Goal: Use online tool/utility: Utilize a website feature to perform a specific function

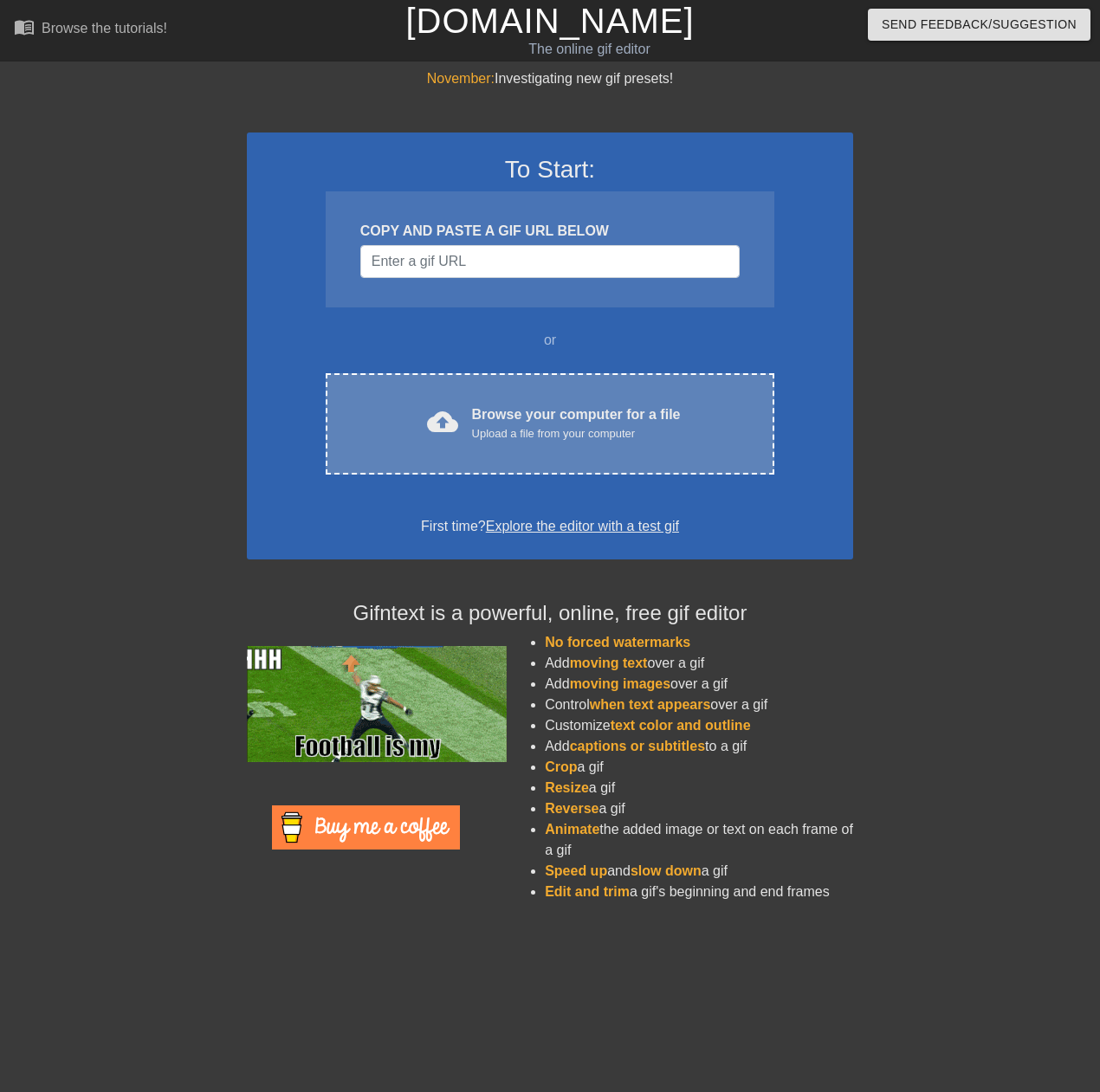
click at [538, 422] on div "Browse your computer for a file Upload a file from your computer" at bounding box center [576, 423] width 209 height 38
click at [526, 419] on div "Browse your computer for a file Upload a file from your computer" at bounding box center [576, 423] width 209 height 38
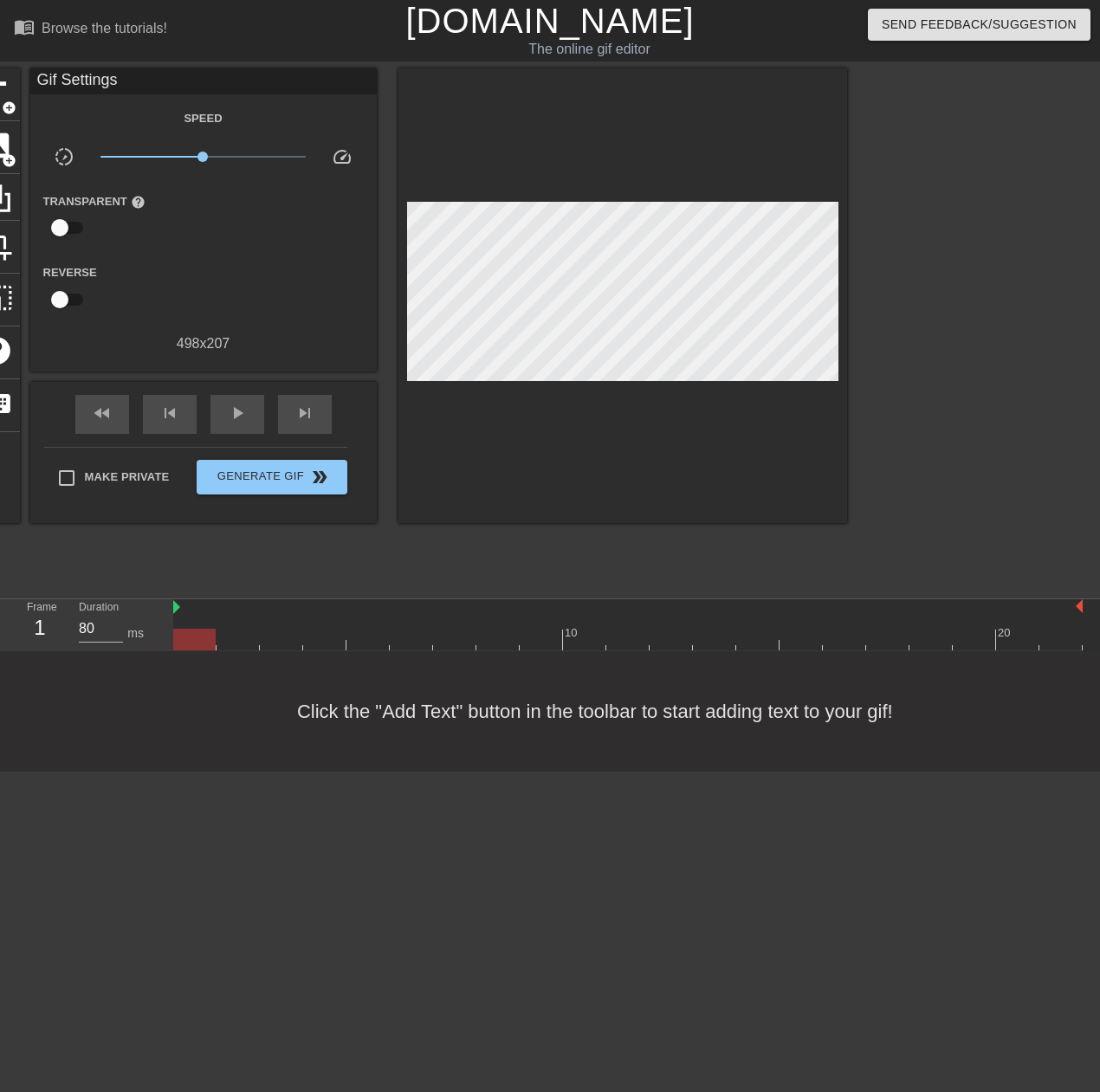
click at [194, 636] on div at bounding box center [194, 640] width 42 height 22
drag, startPoint x: 191, startPoint y: 636, endPoint x: 232, endPoint y: 637, distance: 41.0
click at [232, 637] on div at bounding box center [237, 640] width 42 height 22
drag, startPoint x: 232, startPoint y: 637, endPoint x: 422, endPoint y: 637, distance: 190.0
click at [422, 637] on div at bounding box center [411, 640] width 42 height 22
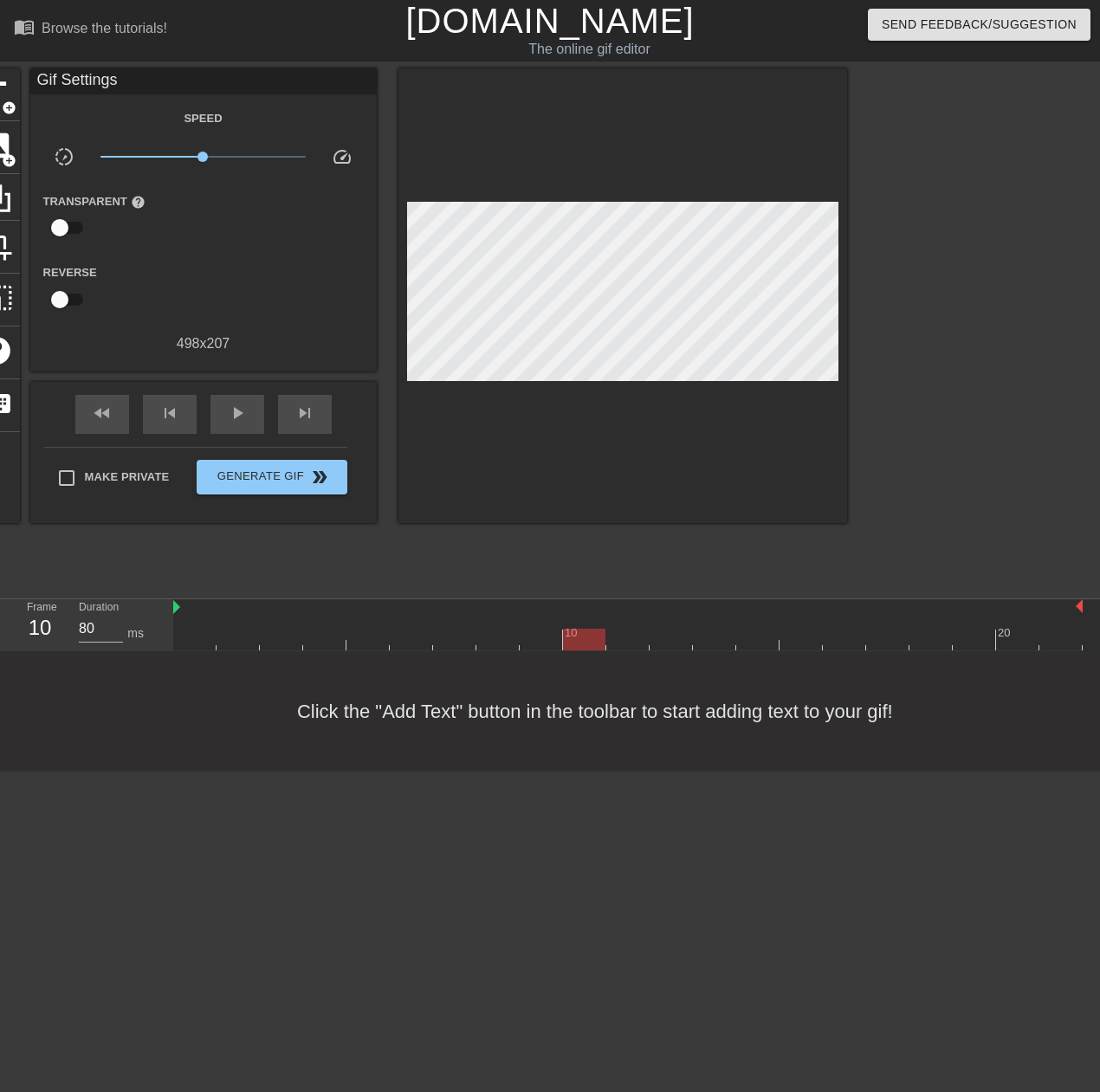
drag, startPoint x: 422, startPoint y: 637, endPoint x: 570, endPoint y: 633, distance: 148.1
click at [570, 633] on div at bounding box center [583, 640] width 42 height 22
click at [9, 108] on span "add_circle" at bounding box center [9, 108] width 15 height 15
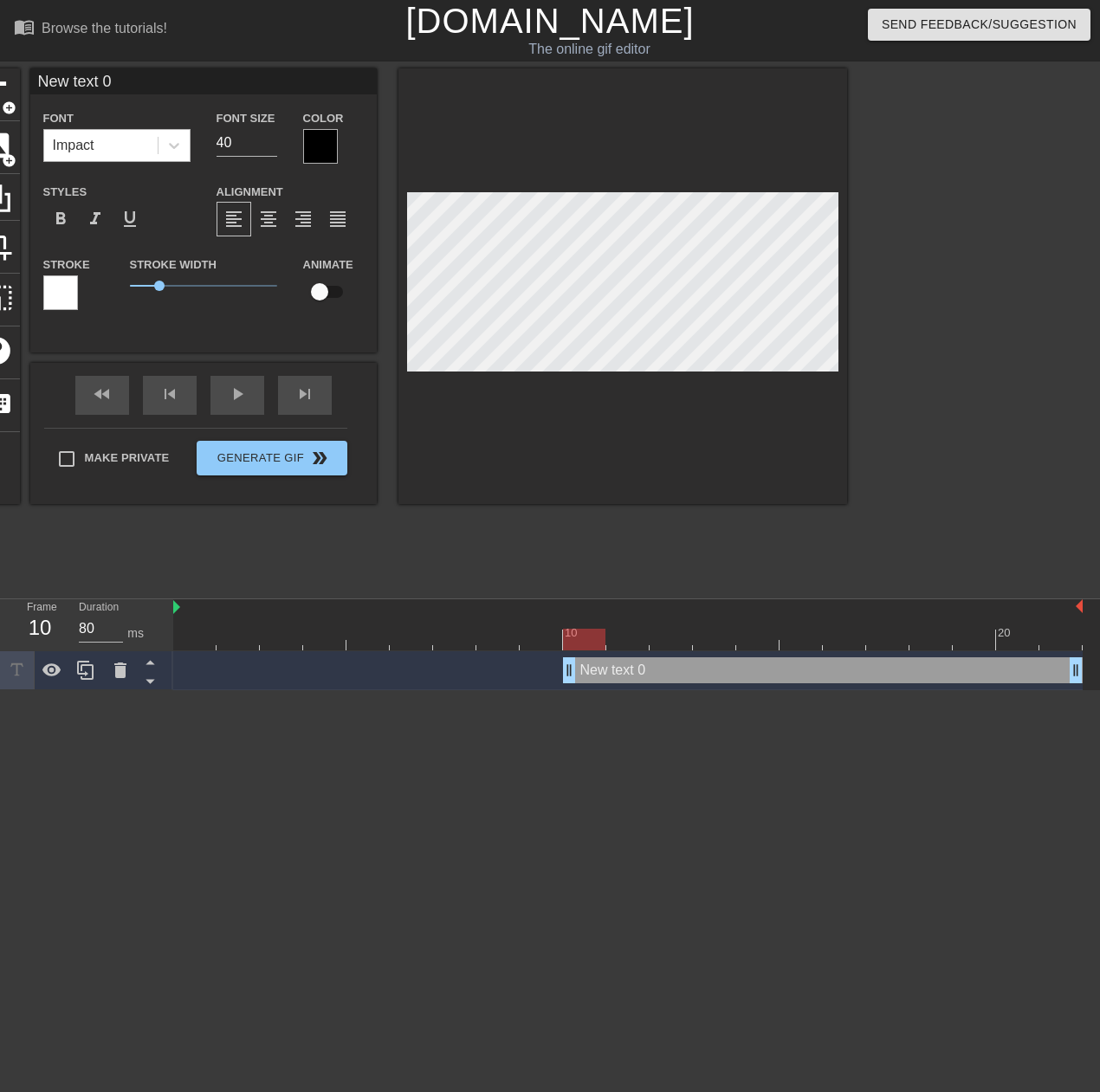
click at [128, 138] on div "Impact" at bounding box center [101, 146] width 114 height 31
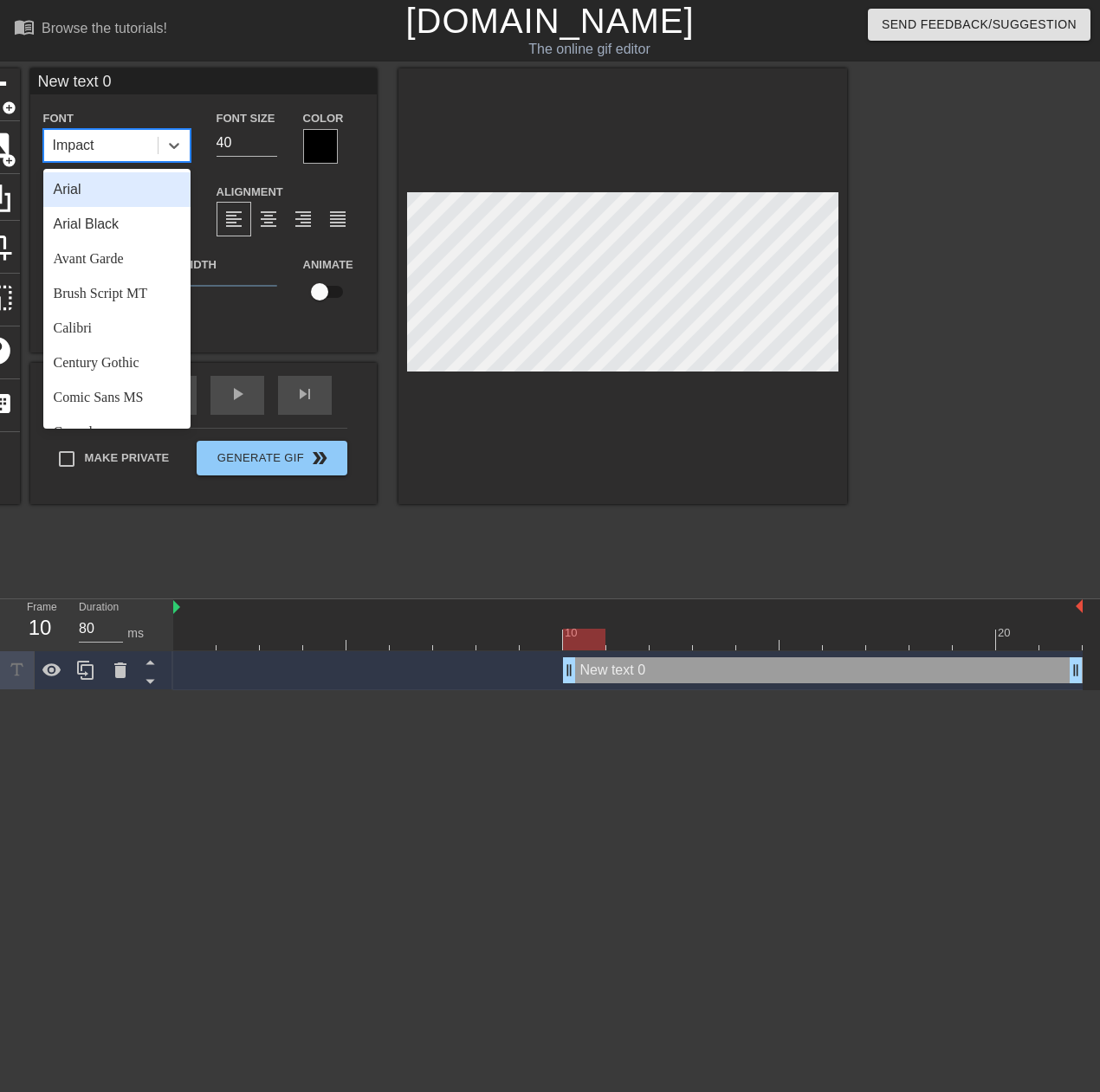
click at [128, 138] on div "Impact" at bounding box center [101, 146] width 114 height 31
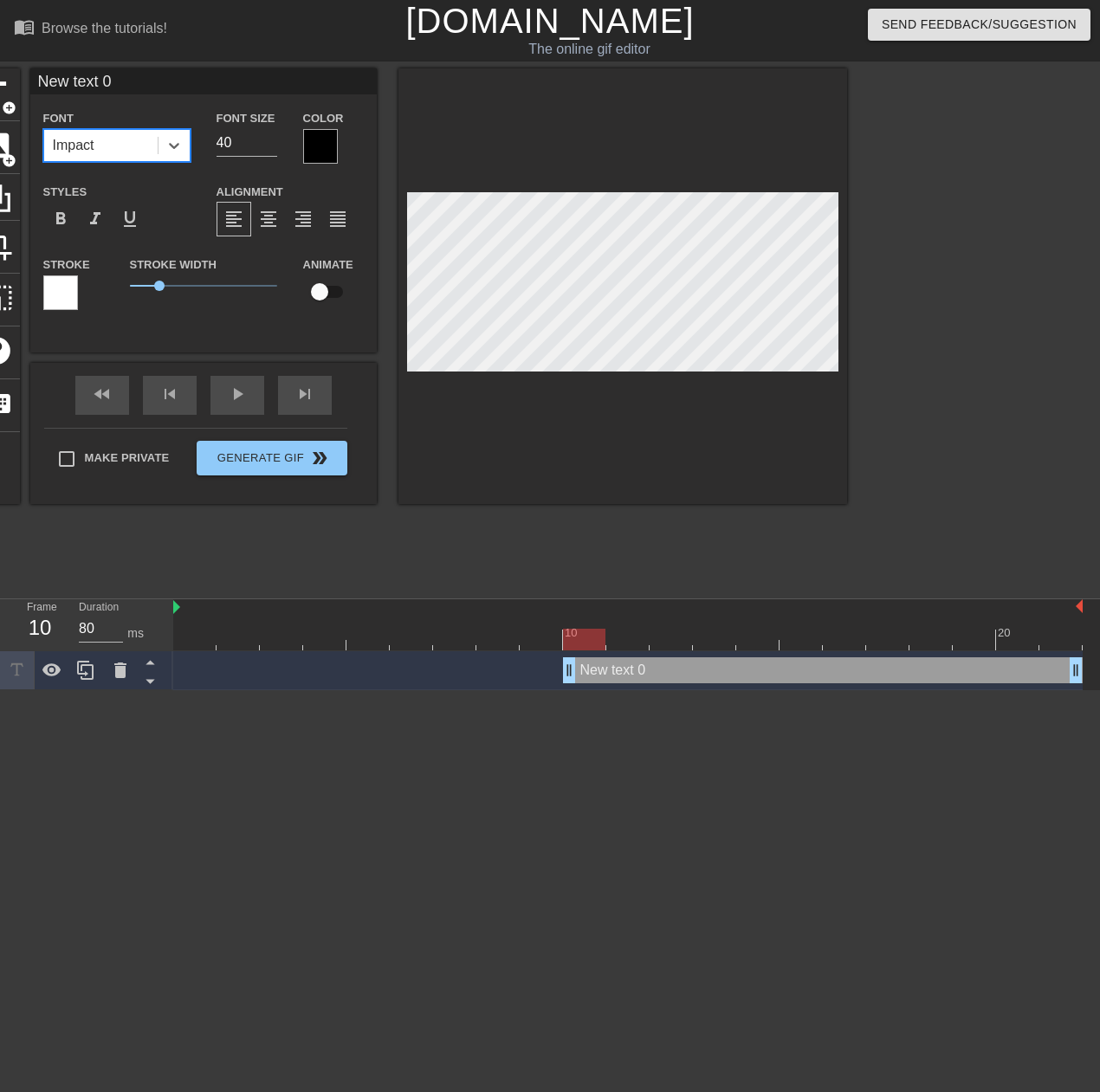
click at [128, 138] on div "Impact" at bounding box center [101, 146] width 114 height 31
type input "h"
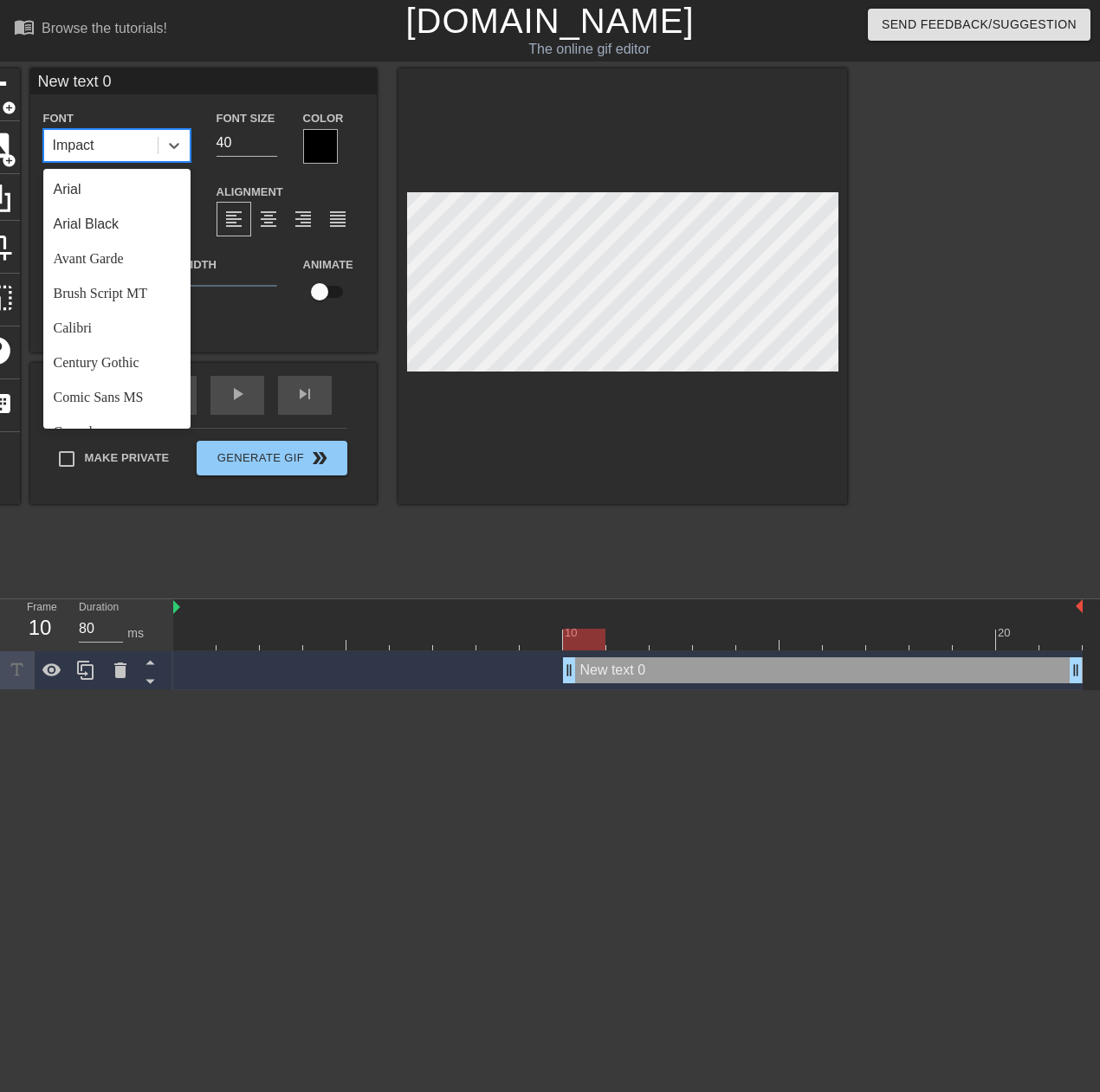
click at [111, 148] on div "Impact" at bounding box center [101, 146] width 114 height 31
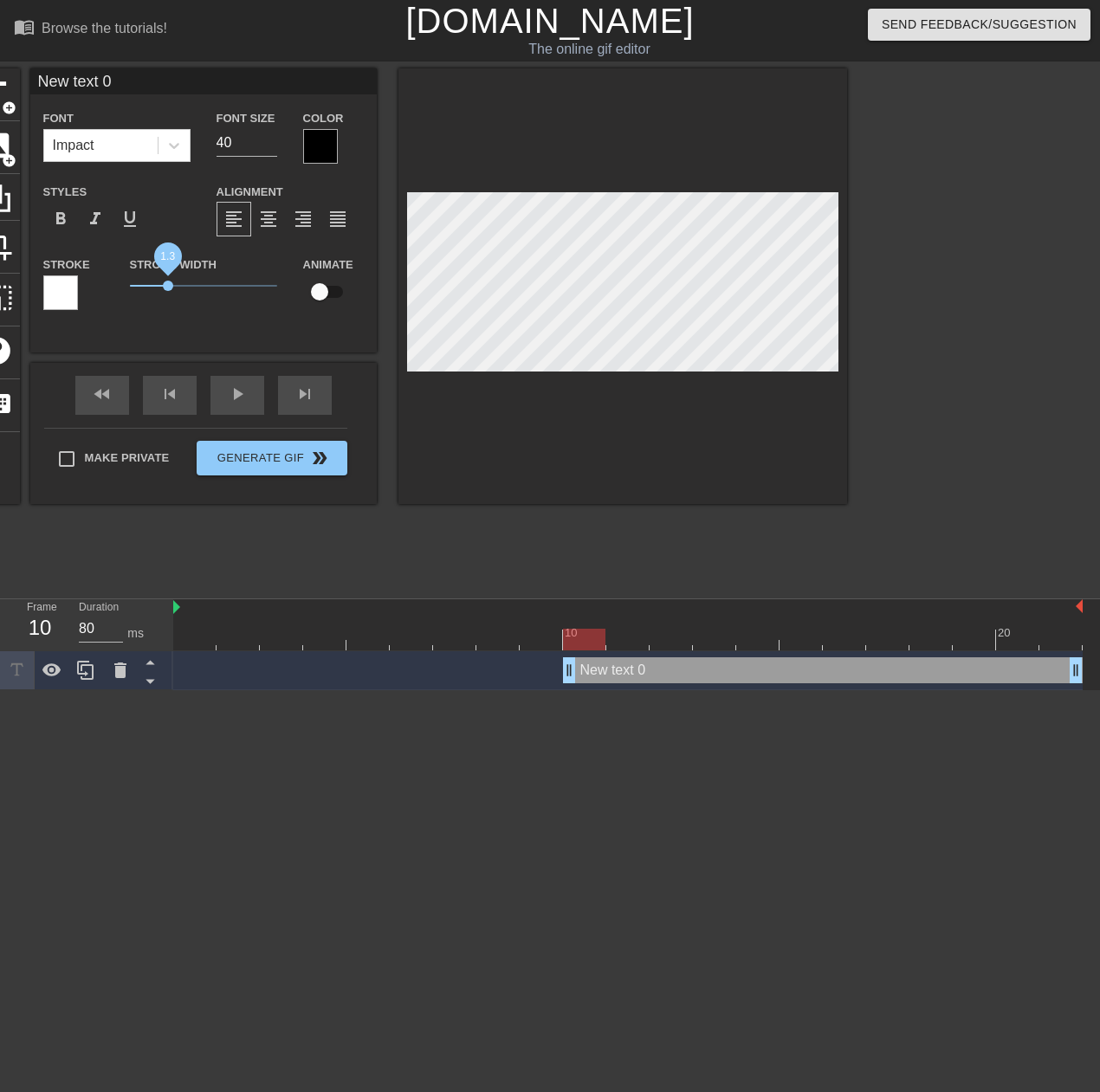
click at [168, 290] on span "1.3" at bounding box center [168, 285] width 11 height 11
type input "S"
type textarea "S"
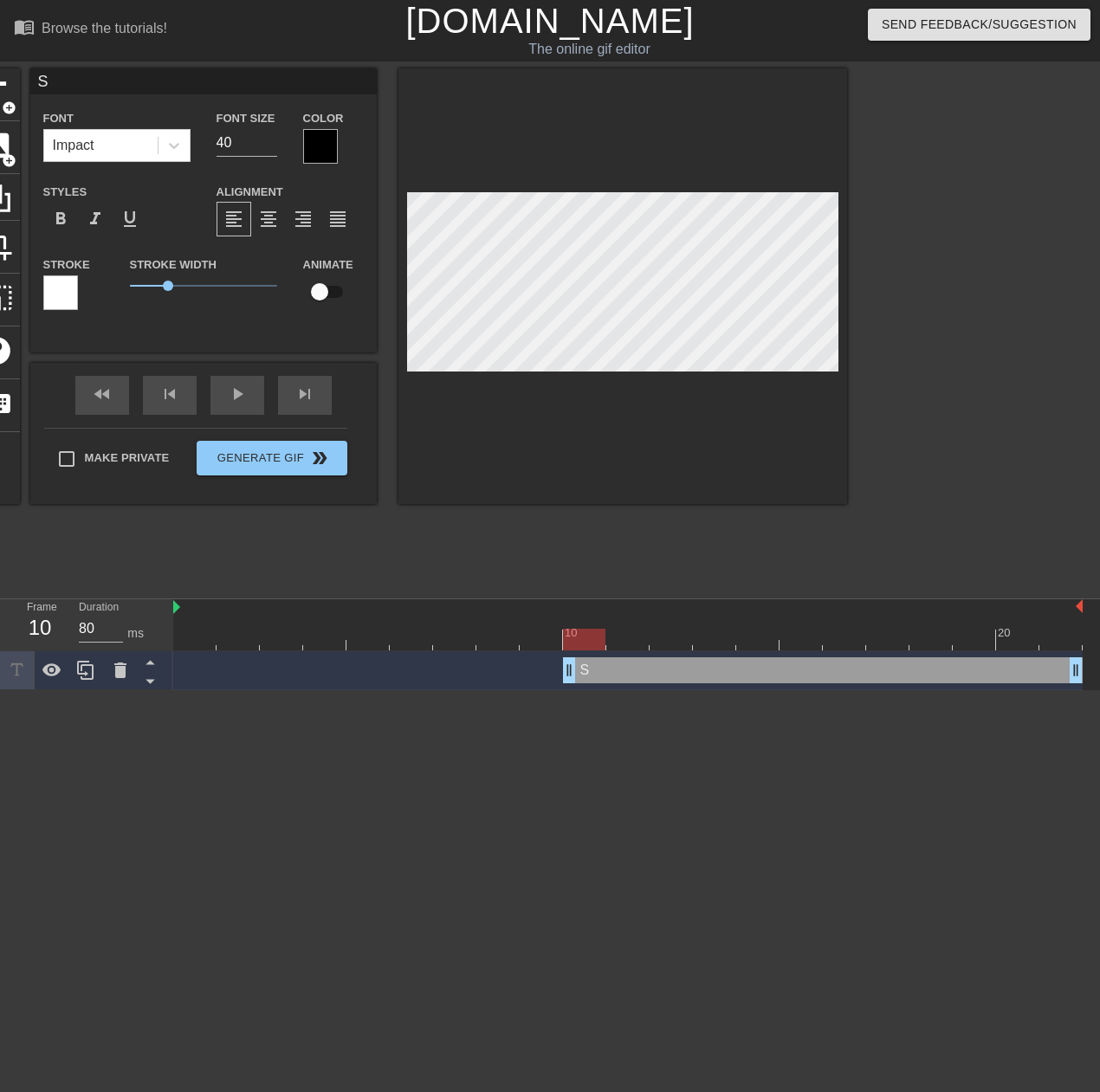
type input "Sh"
type textarea "Sh"
type input "Shi"
type textarea "Shi"
type input "Shit"
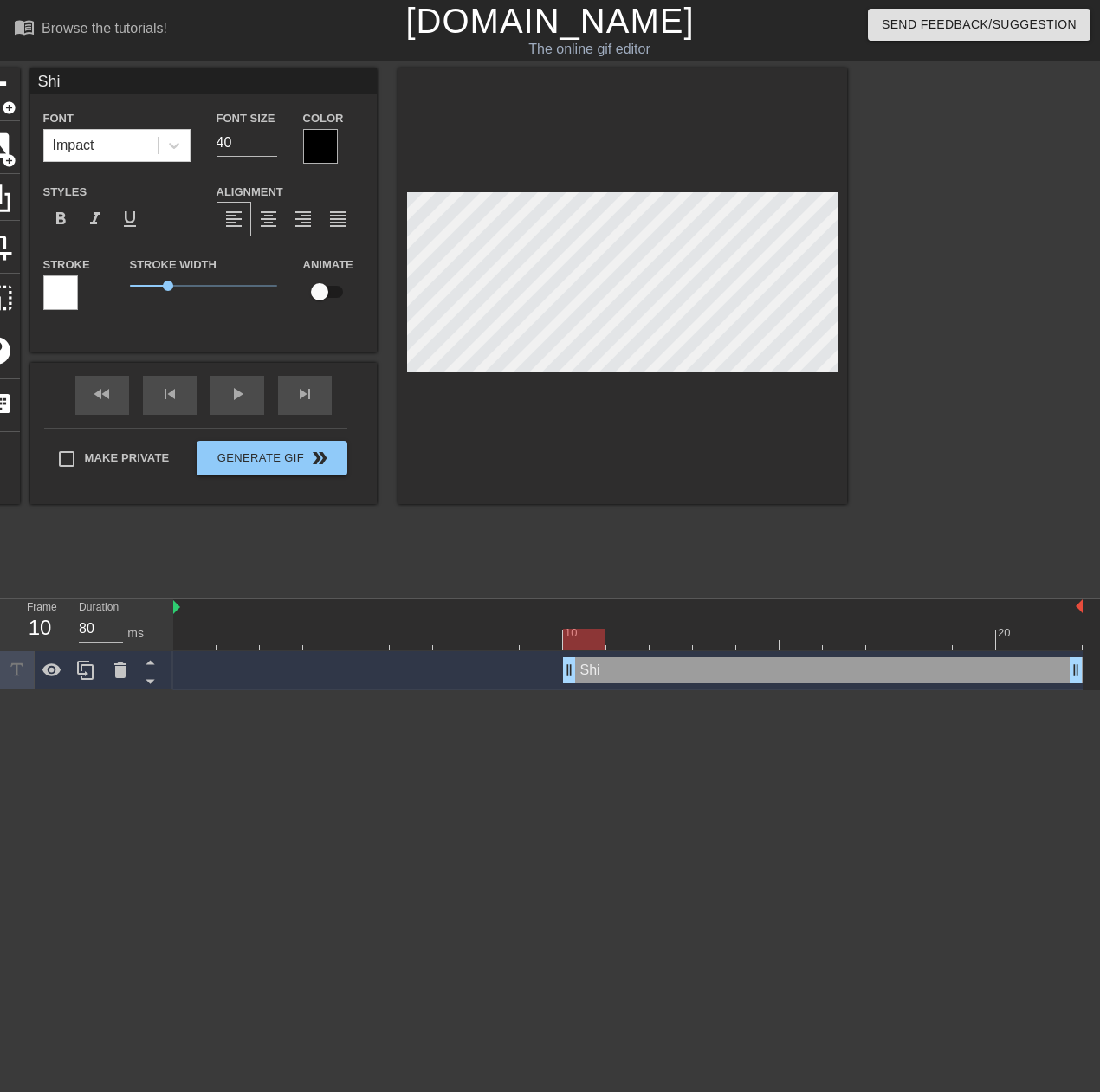
type textarea "Shit"
type input "Shitt"
type textarea "Shitt"
type input "Shitty"
type textarea "Shitty"
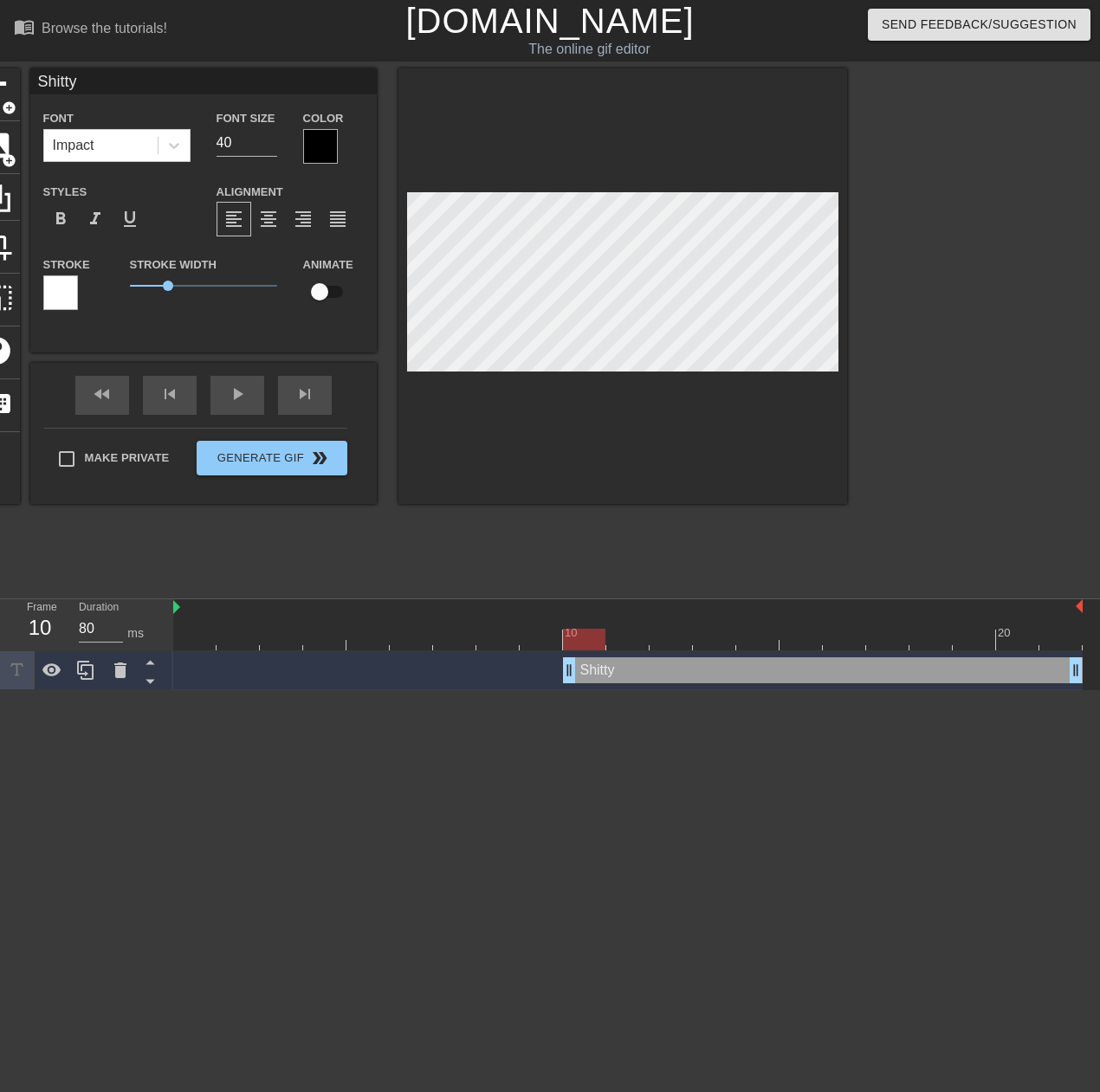
type input "ShittyD"
type textarea "ShittyD"
type input "ShittyDa"
type textarea "ShittyDa"
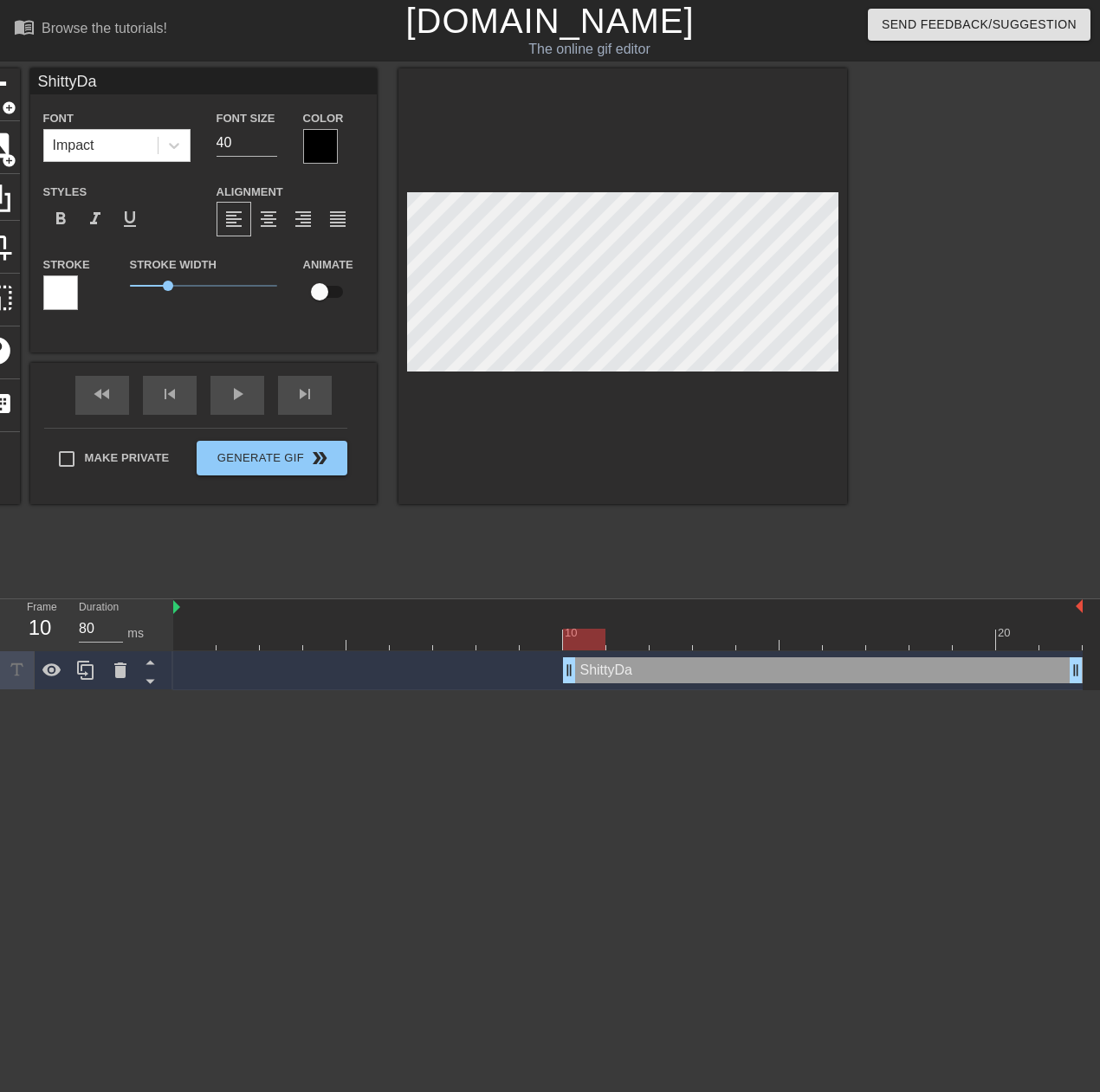
type input "ShittyDar"
type textarea "ShittyDar"
type input "ShittyDa"
type textarea "ShittyDa"
type input "ShittyDay"
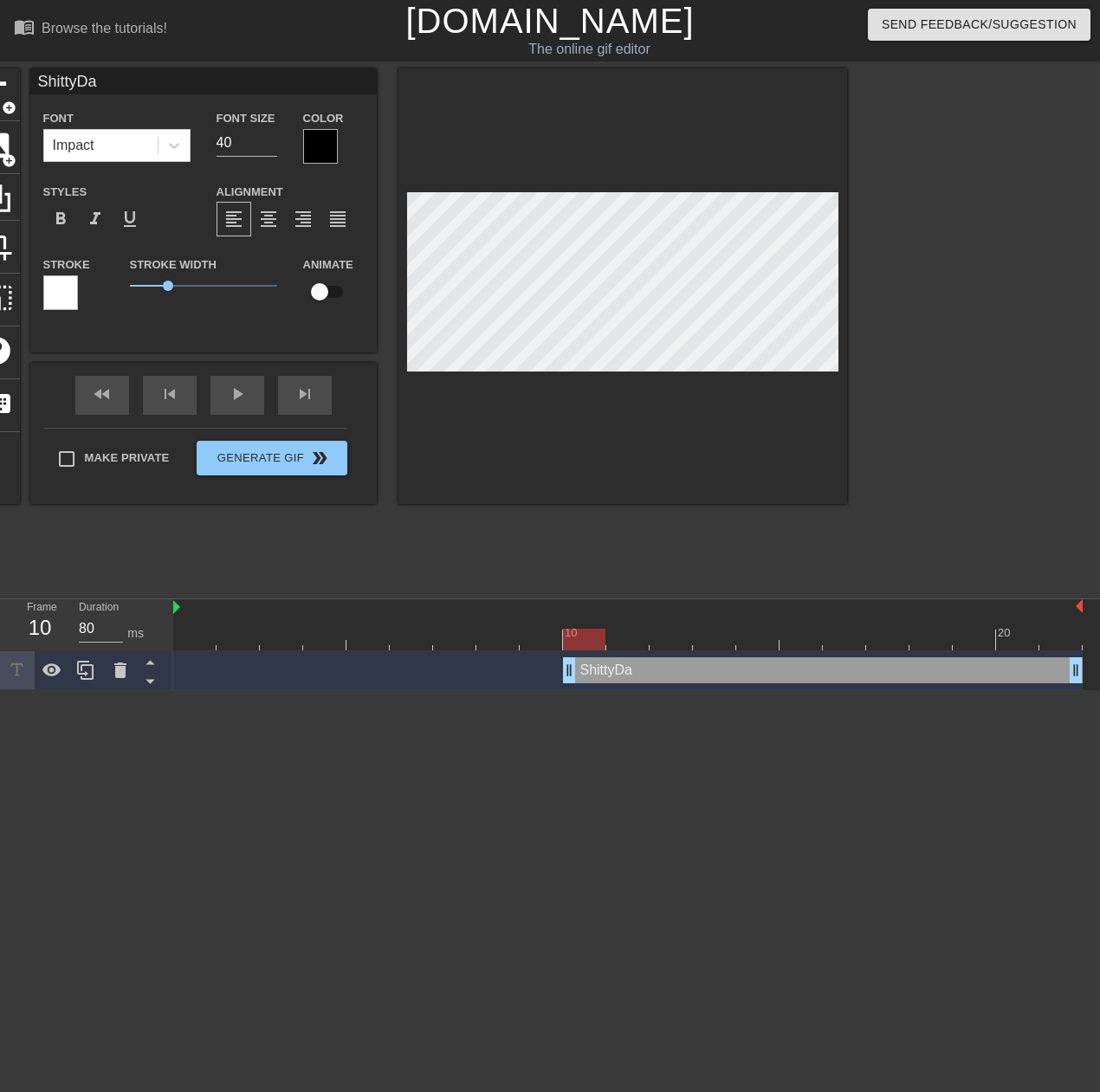
type textarea "ShittyDay"
type input "ShittyDays"
type textarea "ShittyDays"
type input "ShittyDayst"
type textarea "ShittyDayst"
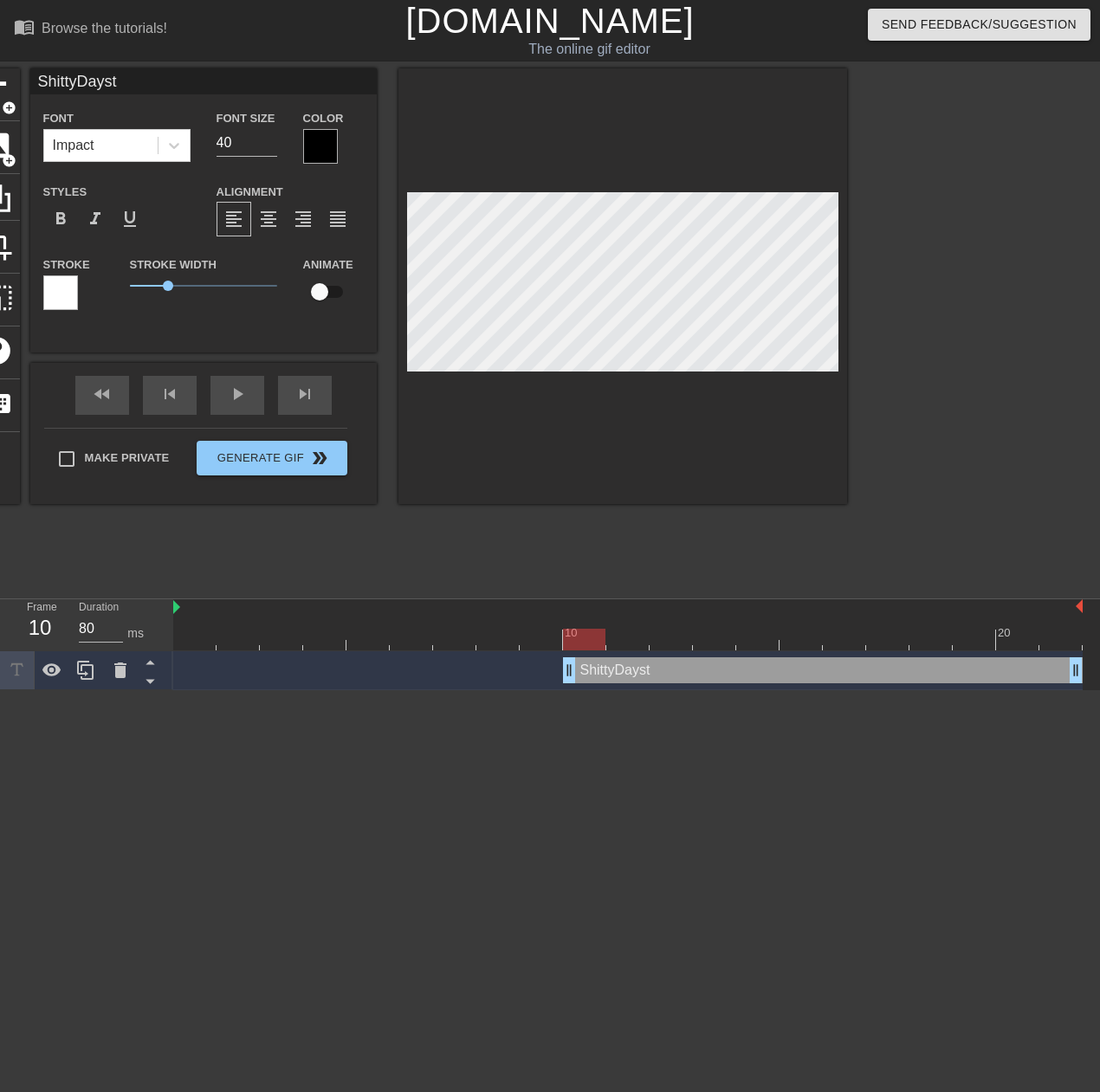
type input "ShittyDaystr"
type textarea "ShittyDaystr"
type input "ShittyDaystro"
type textarea "ShittyDaystro"
type input "ShittyDaystrom"
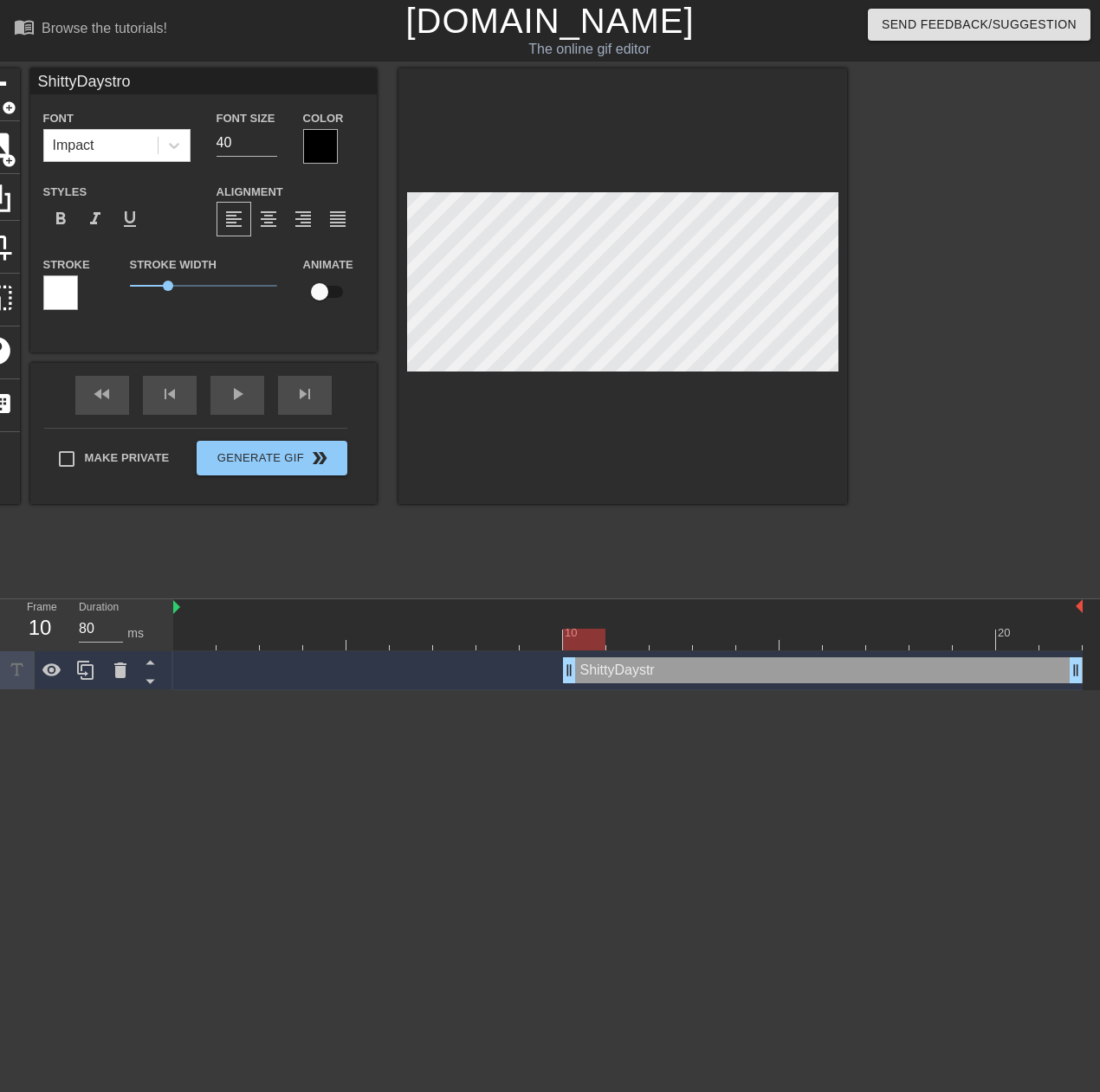
type textarea "ShittyDaystrom"
type input "ShittyDaystrom"
type textarea "ShittyDaystrom"
type input "ShittyDaystrom M"
type textarea "ShittyDaystrom Mo"
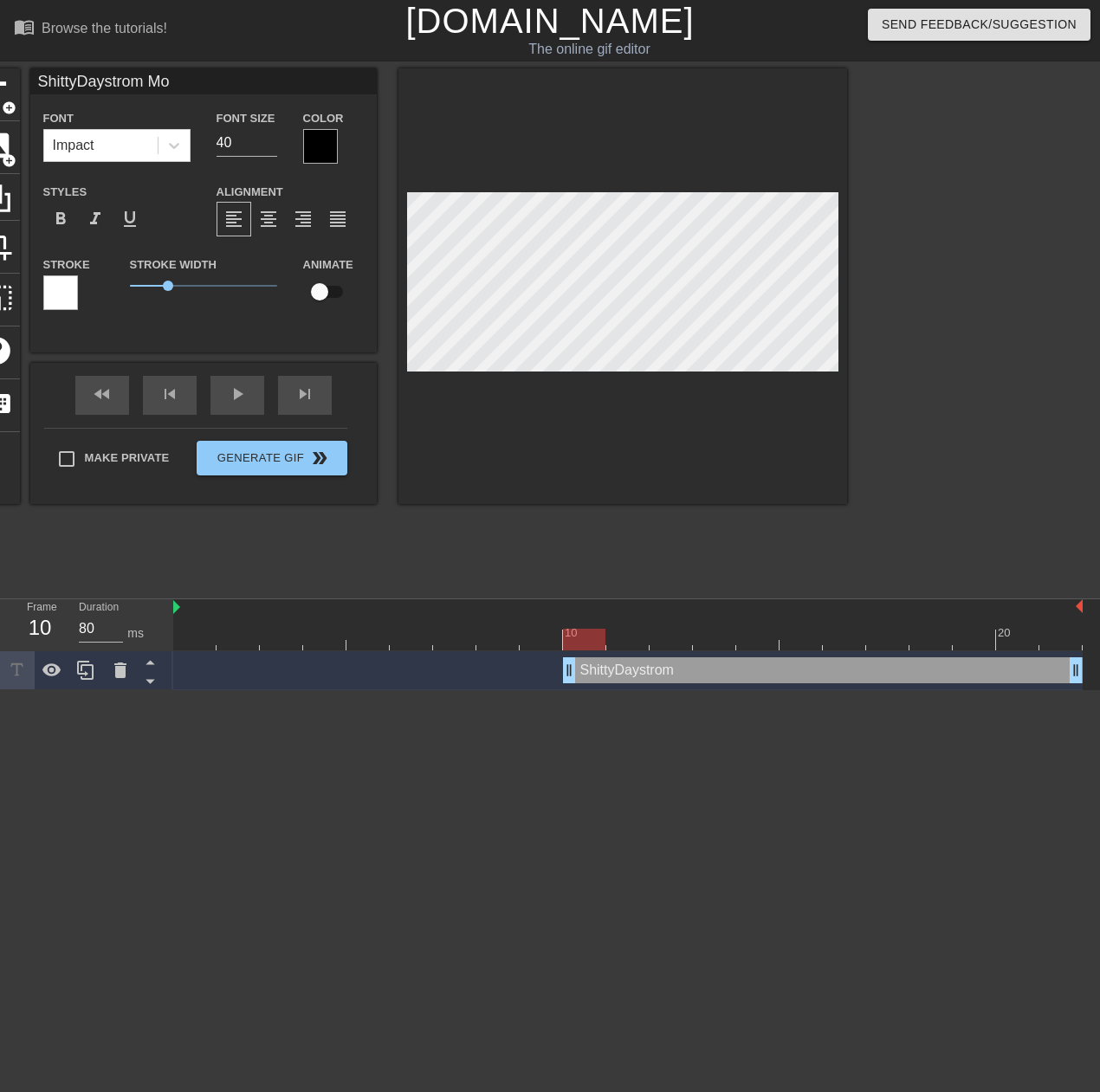
type input "ShittyDaystrom Mod"
type textarea "ShittyDaystrom Mod"
type input "ShittyDaystrom Mods"
type textarea "ShittyDaystrom Mods"
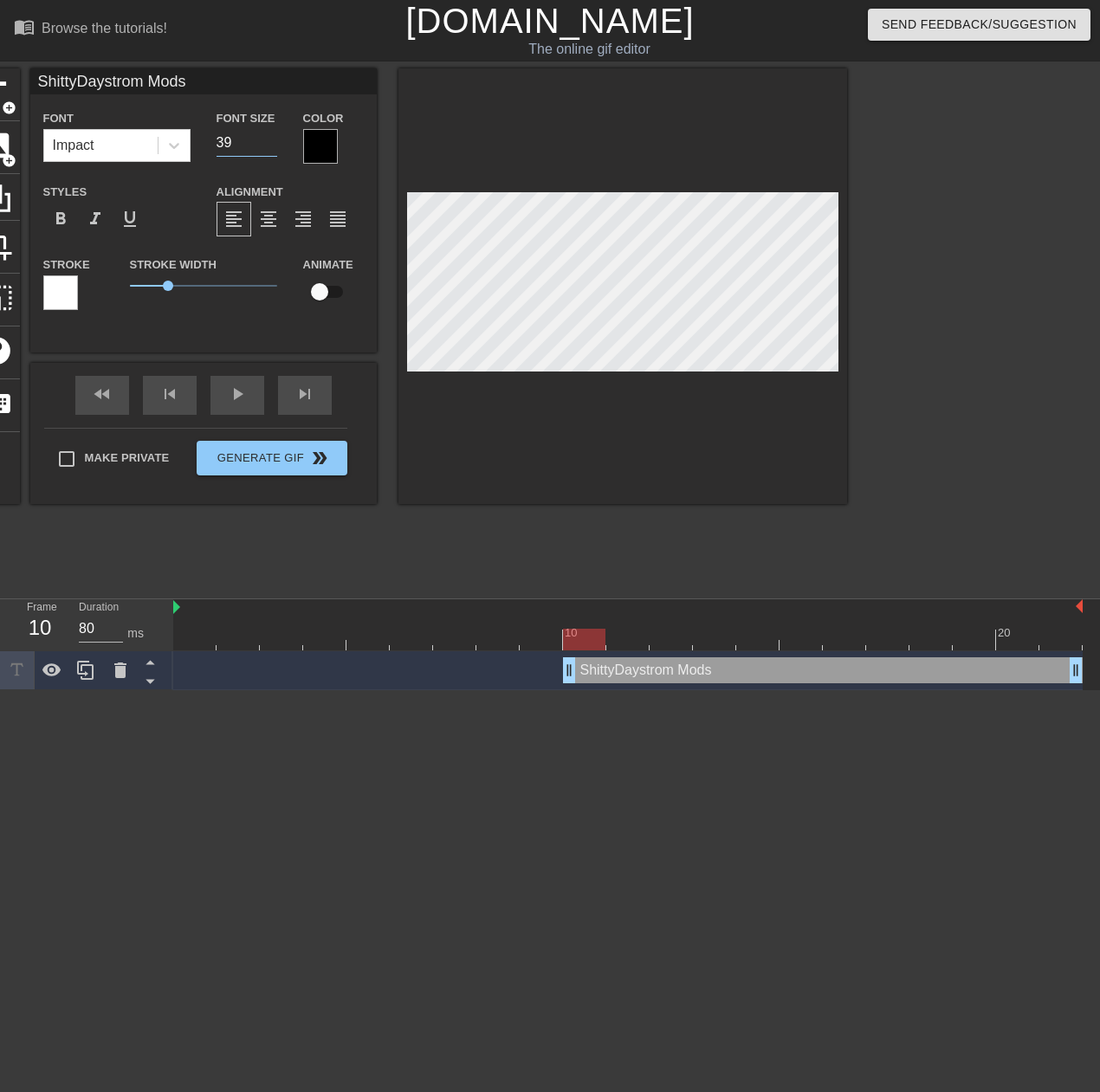
click at [273, 146] on input "39" at bounding box center [247, 143] width 61 height 27
click at [273, 146] on input "38" at bounding box center [247, 143] width 61 height 27
click at [273, 146] on input "37" at bounding box center [247, 143] width 61 height 27
click at [273, 146] on input "36" at bounding box center [247, 143] width 61 height 27
click at [273, 146] on input "35" at bounding box center [247, 143] width 61 height 27
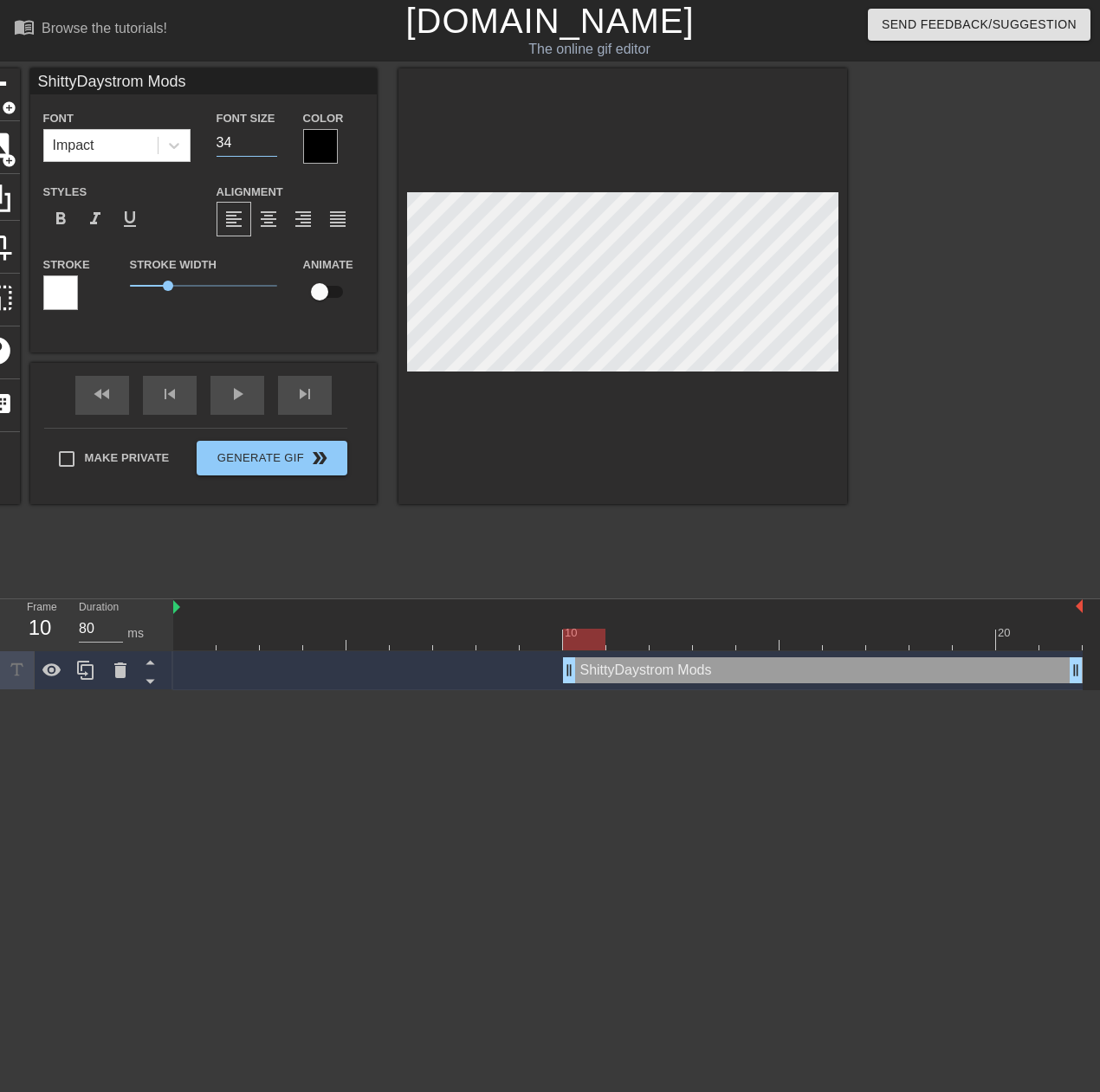
click at [273, 146] on input "34" at bounding box center [247, 143] width 61 height 27
click at [273, 146] on input "33" at bounding box center [247, 143] width 61 height 27
click at [273, 146] on input "32" at bounding box center [247, 143] width 61 height 27
click at [273, 146] on input "31" at bounding box center [247, 143] width 61 height 27
click at [273, 146] on input "30" at bounding box center [247, 143] width 61 height 27
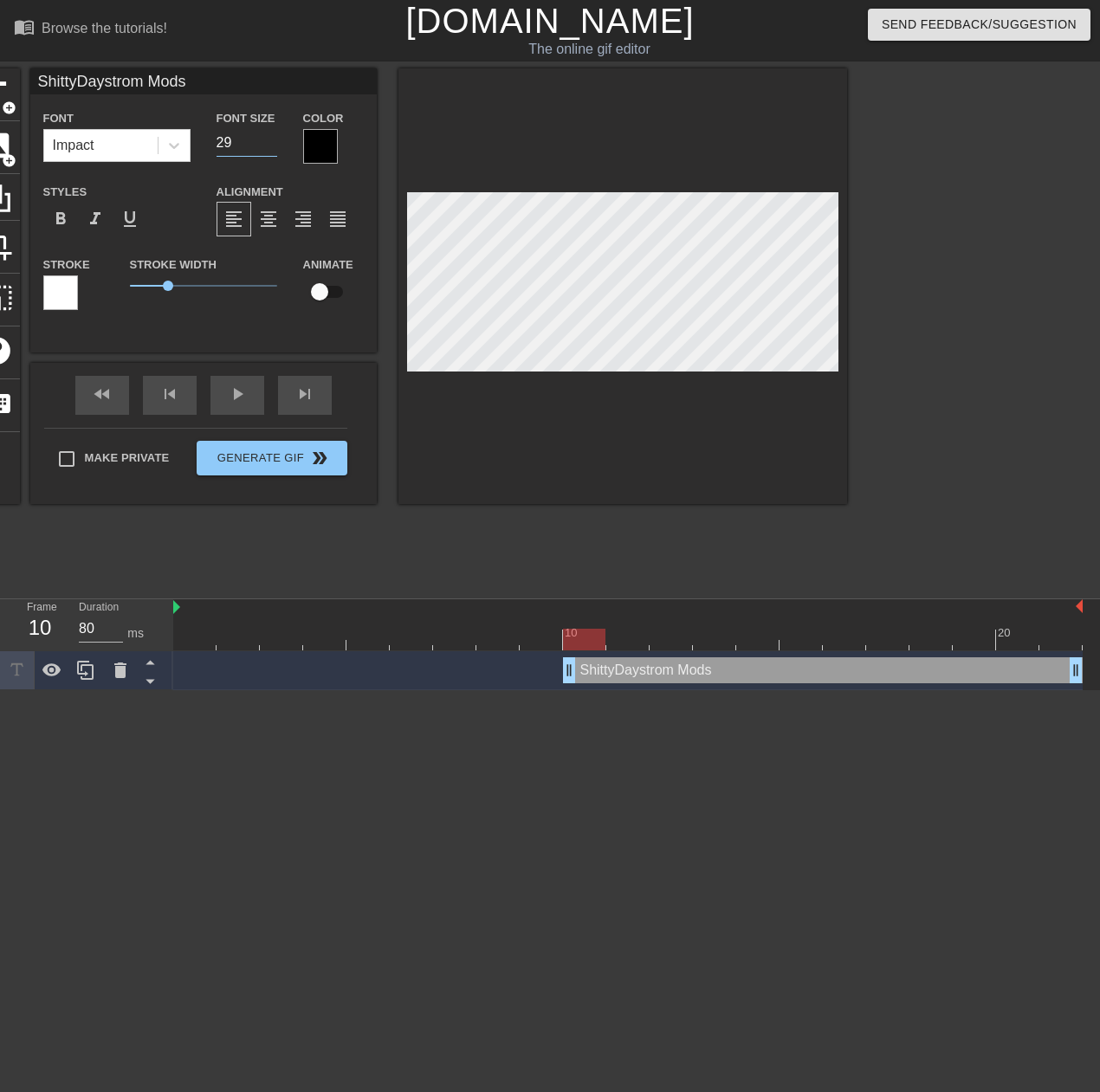
type input "29"
click at [273, 146] on input "29" at bounding box center [247, 143] width 61 height 27
click at [628, 466] on div at bounding box center [623, 286] width 449 height 435
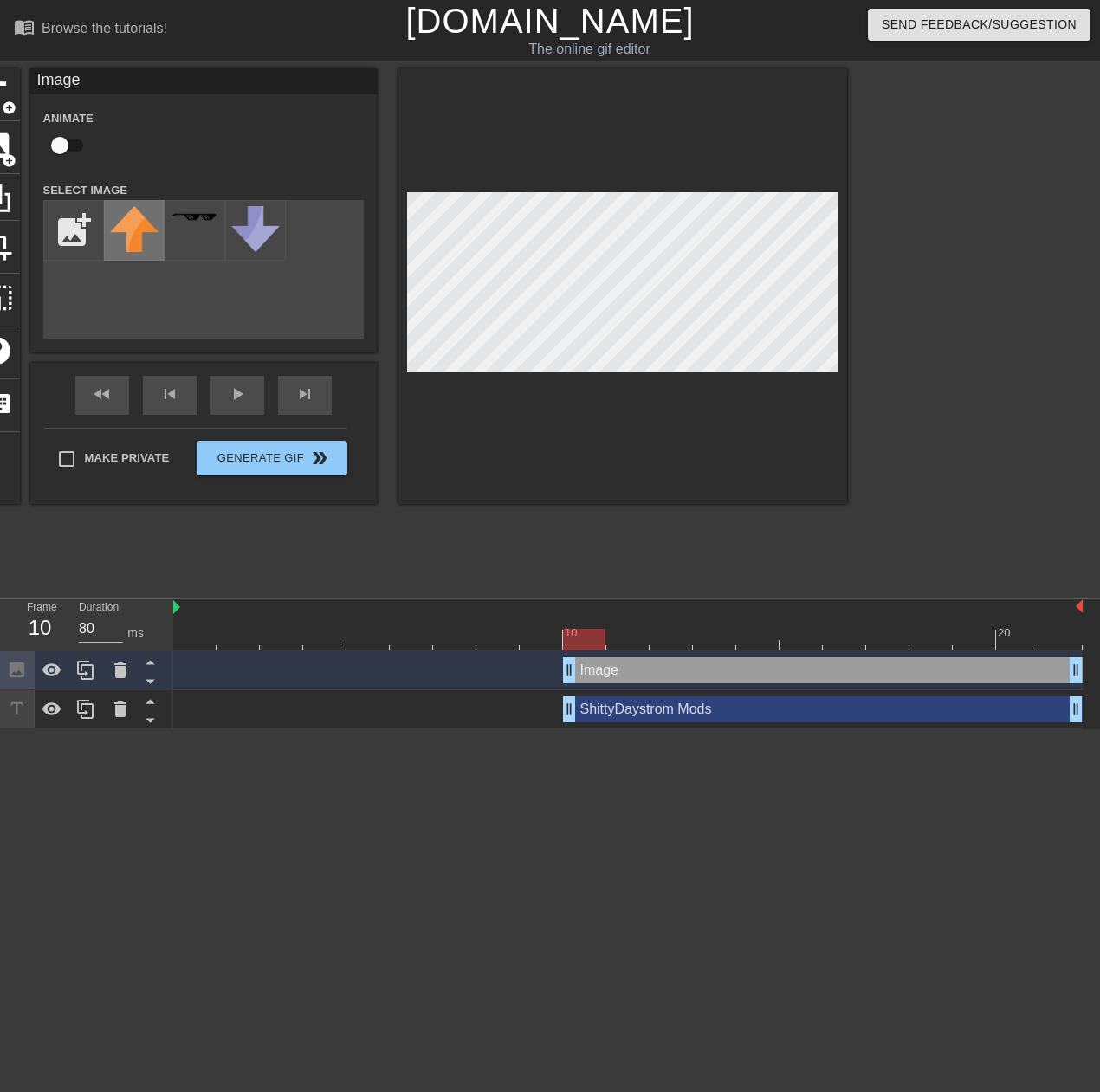
click at [126, 238] on img at bounding box center [133, 228] width 48 height 46
drag, startPoint x: 583, startPoint y: 637, endPoint x: 596, endPoint y: 631, distance: 14.3
click at [596, 631] on div at bounding box center [583, 640] width 42 height 22
click at [86, 227] on input "file" at bounding box center [74, 230] width 59 height 59
type input "C:\fakepath\Screenshot [DATE] 222159.png"
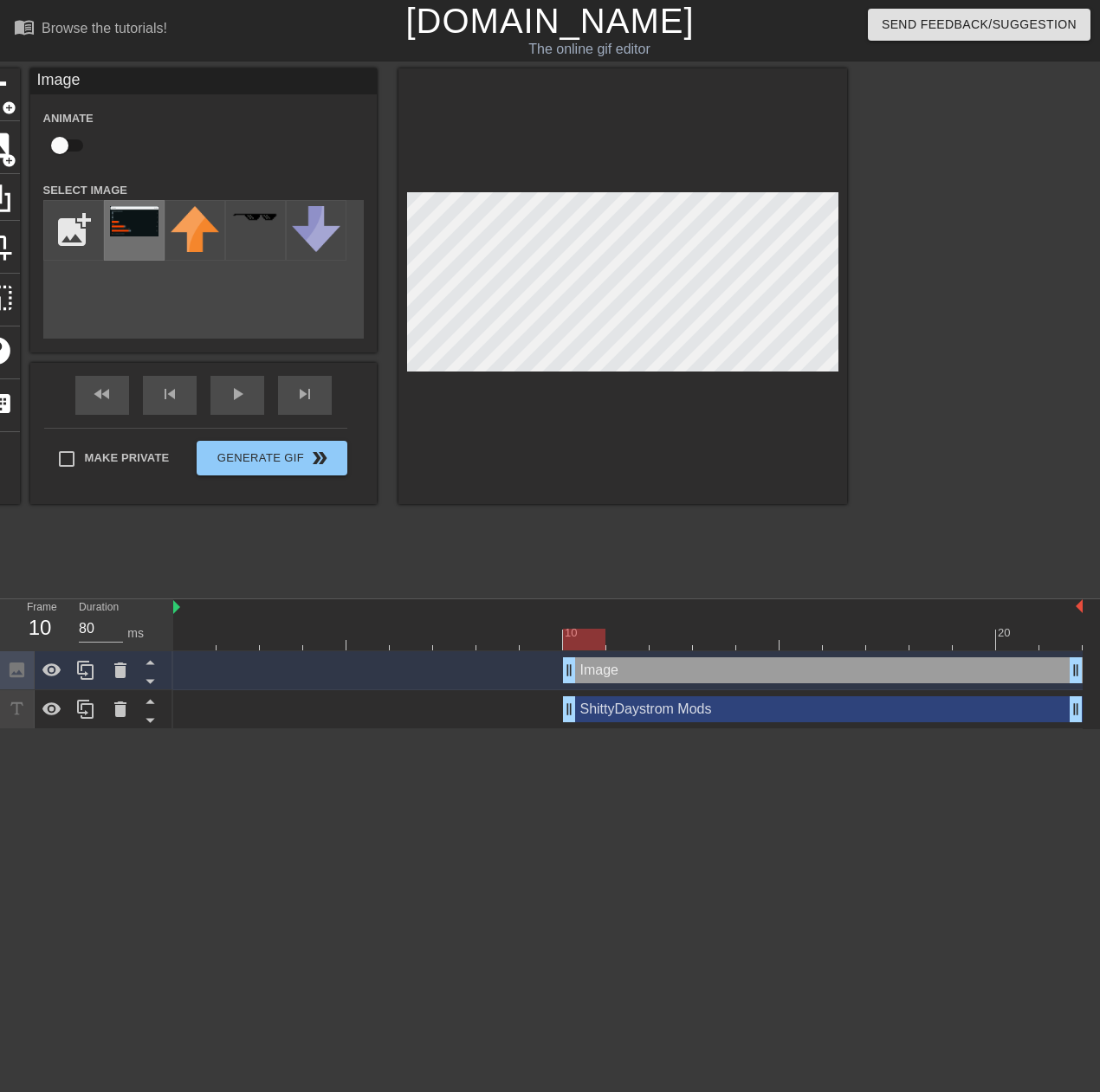
click at [138, 231] on img at bounding box center [133, 221] width 48 height 30
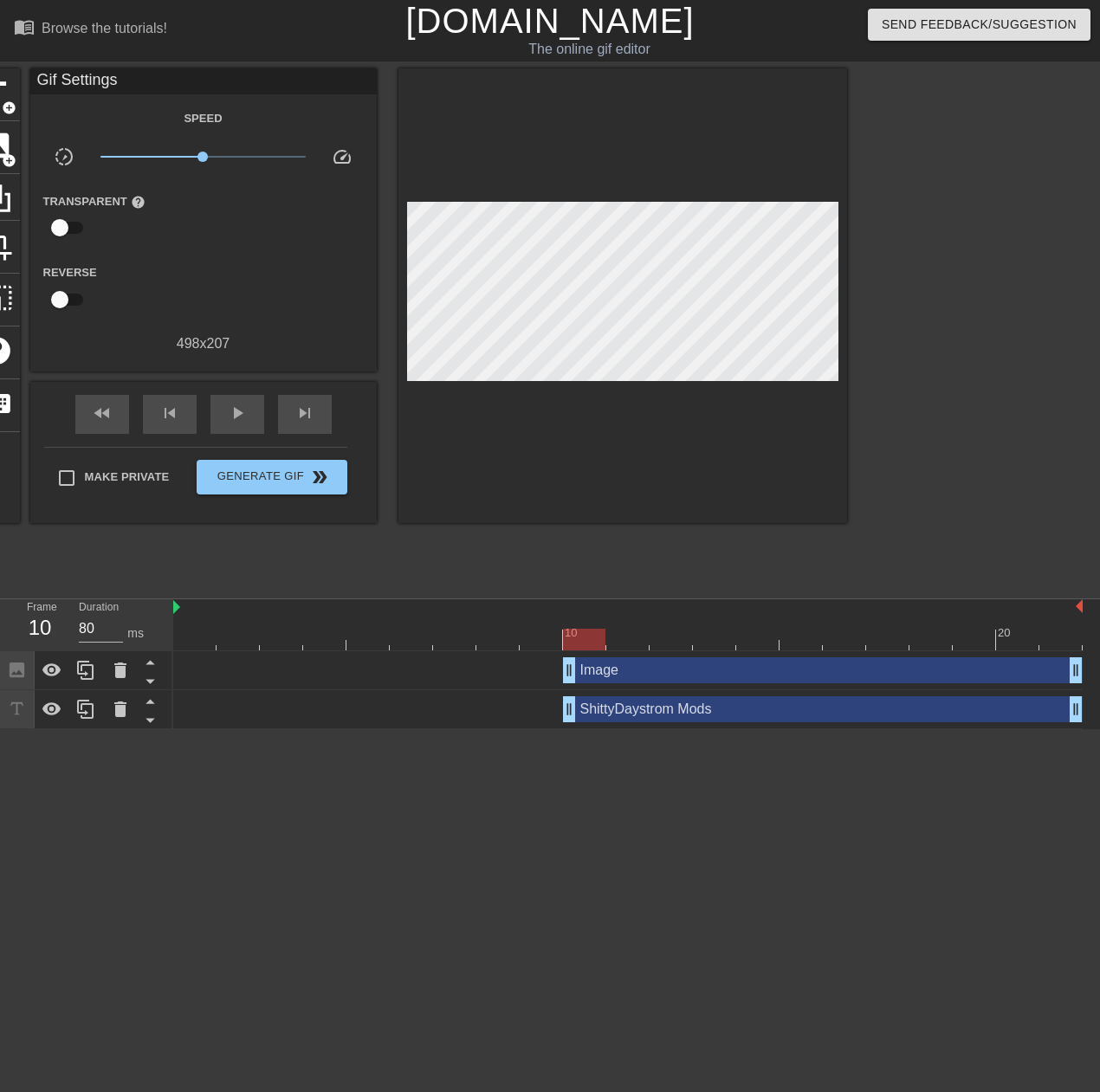
click at [508, 443] on div at bounding box center [623, 296] width 449 height 455
drag, startPoint x: 589, startPoint y: 639, endPoint x: 756, endPoint y: 643, distance: 167.0
click at [756, 643] on div at bounding box center [757, 640] width 42 height 22
drag, startPoint x: 756, startPoint y: 643, endPoint x: 898, endPoint y: 647, distance: 142.1
click at [898, 647] on div at bounding box center [887, 640] width 42 height 22
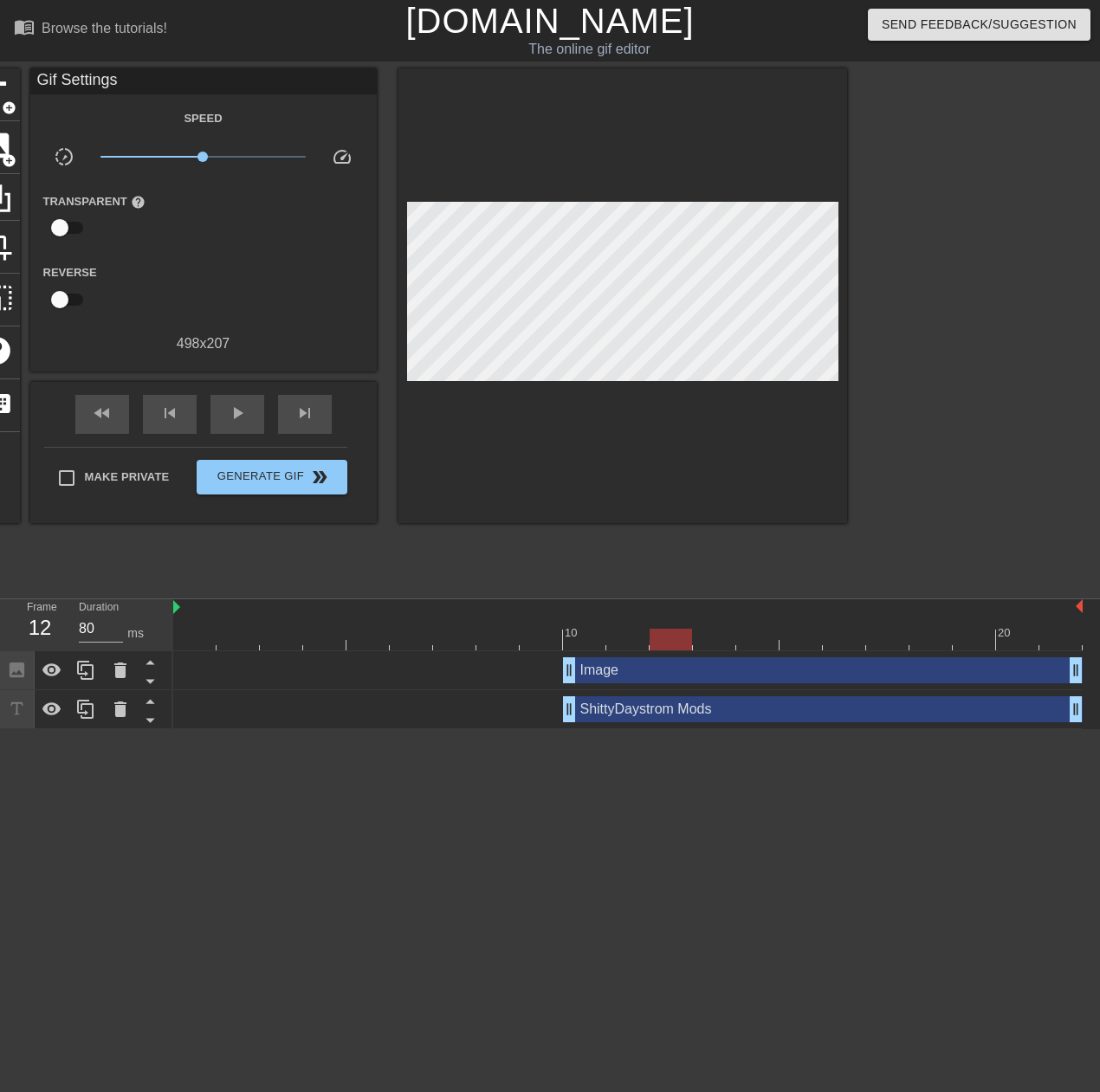
drag, startPoint x: 896, startPoint y: 638, endPoint x: 675, endPoint y: 644, distance: 221.1
click at [675, 644] on div at bounding box center [671, 640] width 42 height 22
drag, startPoint x: 675, startPoint y: 644, endPoint x: 1032, endPoint y: 640, distance: 357.0
click at [1032, 640] on div at bounding box center [1017, 640] width 42 height 22
drag, startPoint x: 1026, startPoint y: 638, endPoint x: 598, endPoint y: 654, distance: 428.3
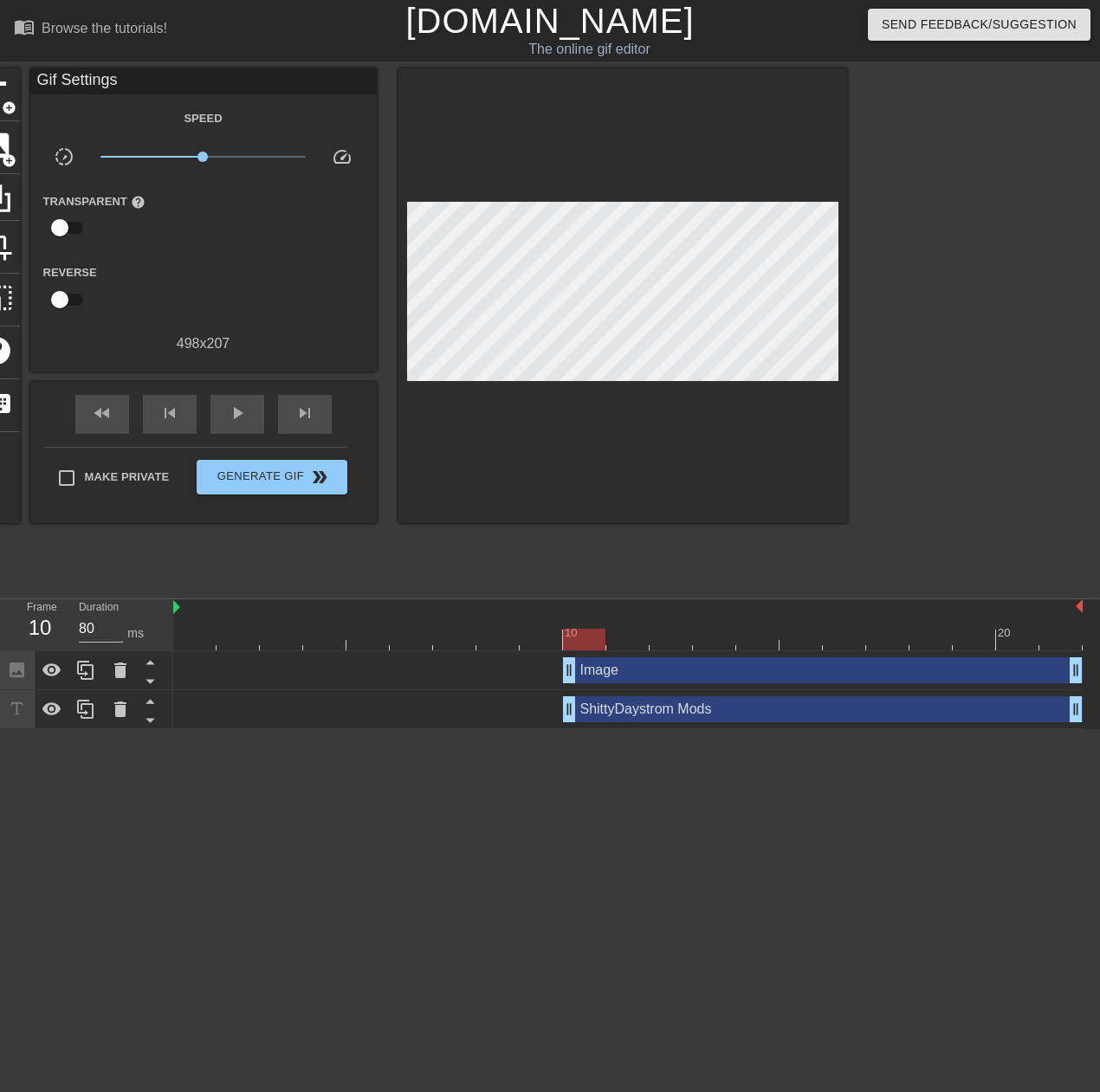
click at [598, 654] on div "10 20 Image drag_handle drag_handle ShittyDaystrom Mods drag_handle drag_handle" at bounding box center [637, 665] width 927 height 130
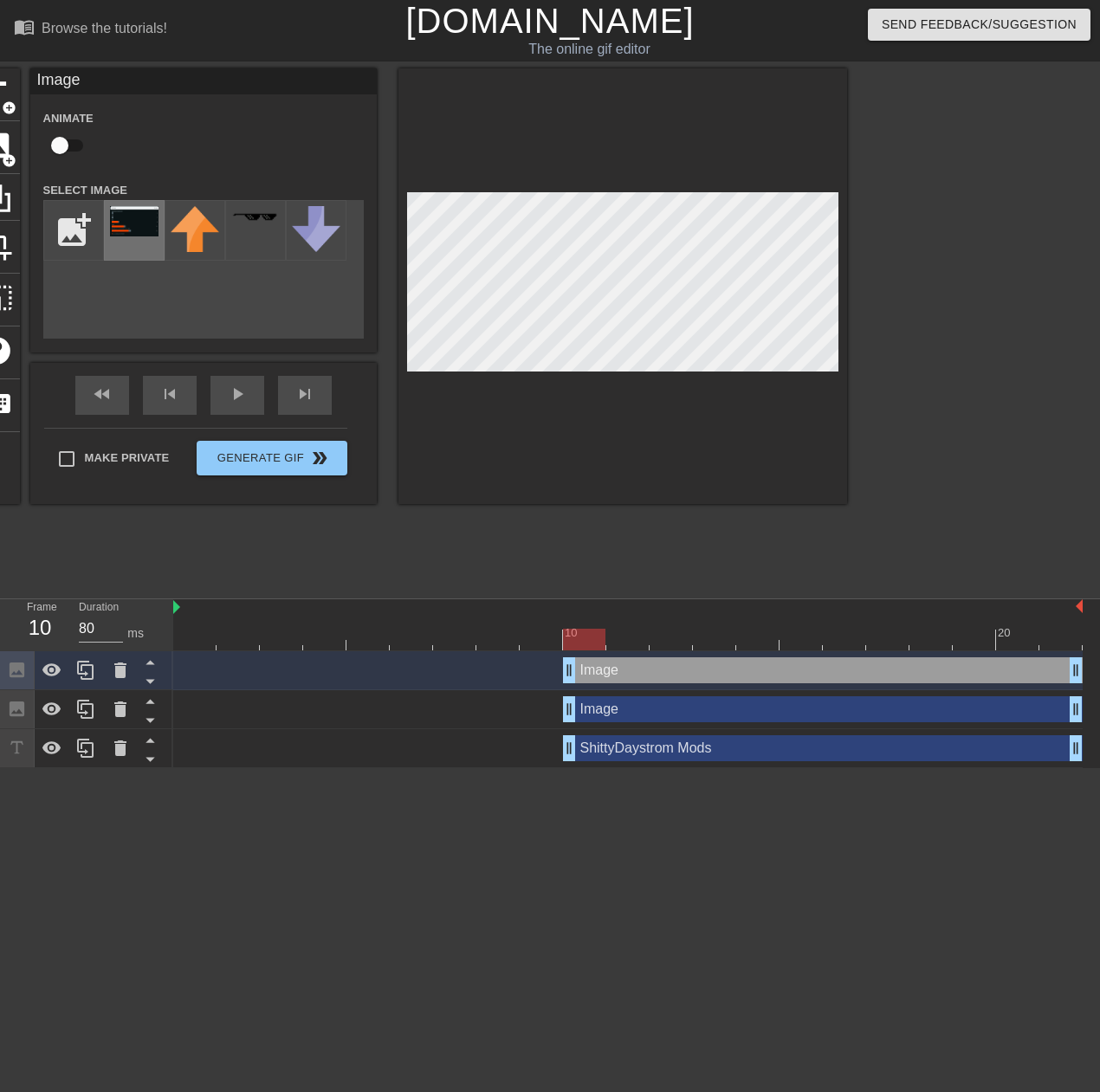
click at [141, 220] on img at bounding box center [133, 221] width 48 height 30
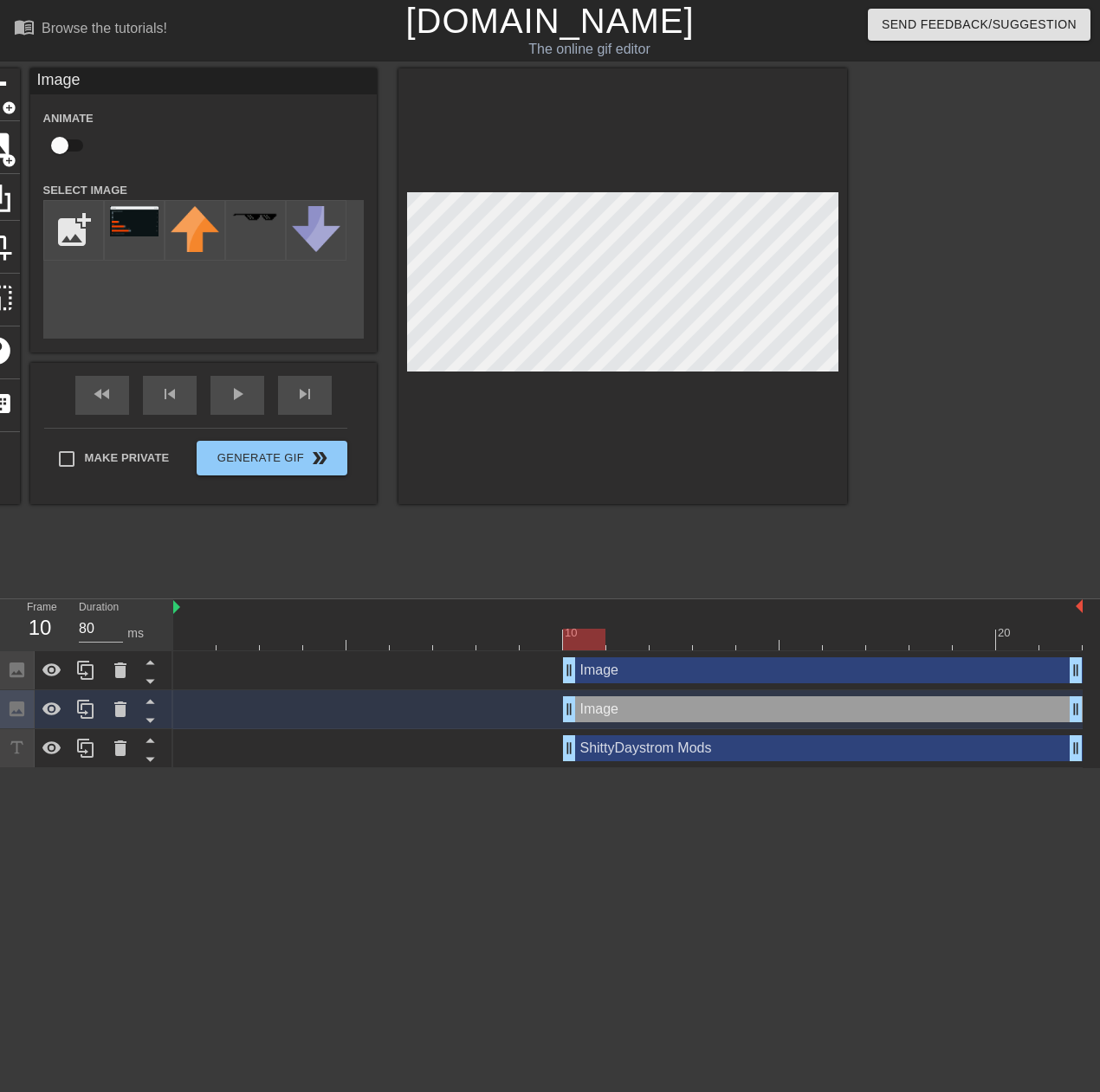
click at [629, 511] on div "title add_circle image add_circle crop photo_size_select_large help keyboard Im…" at bounding box center [411, 328] width 875 height 520
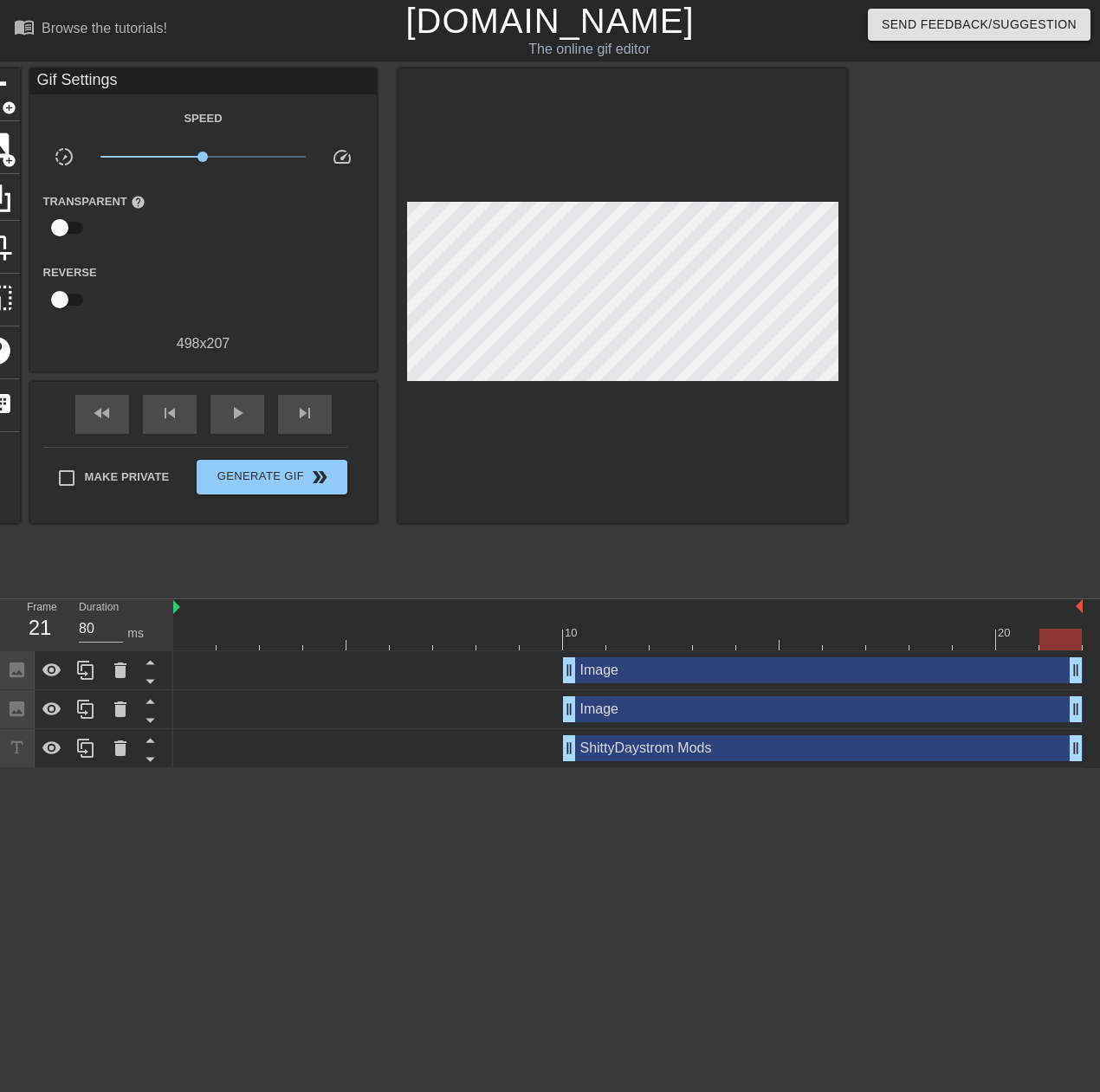
drag, startPoint x: 575, startPoint y: 635, endPoint x: 1066, endPoint y: 640, distance: 491.0
click at [1066, 640] on div at bounding box center [1060, 640] width 42 height 22
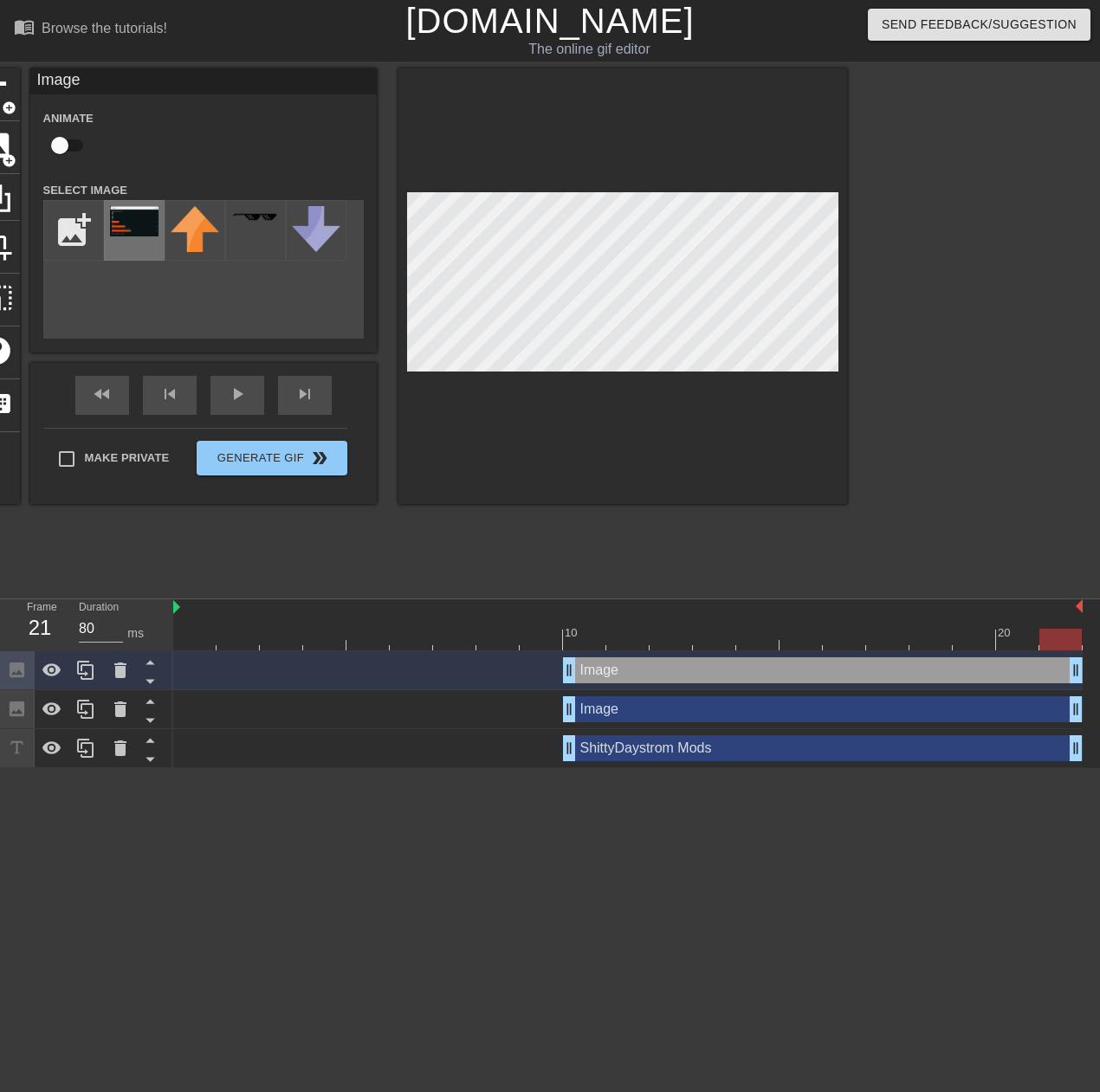
click at [144, 225] on img at bounding box center [133, 221] width 48 height 30
click at [499, 428] on div at bounding box center [623, 286] width 449 height 435
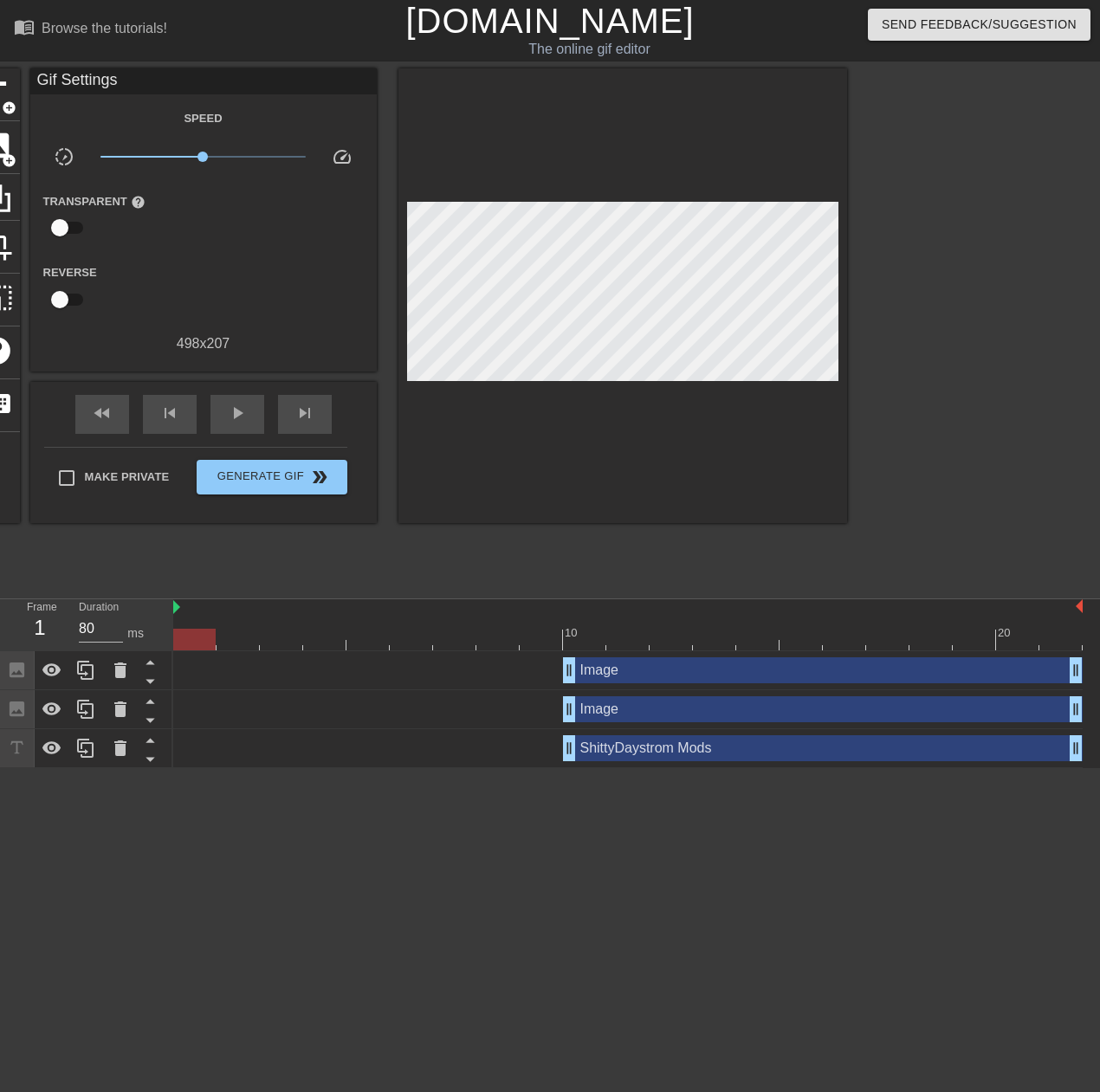
drag, startPoint x: 1061, startPoint y: 634, endPoint x: 177, endPoint y: 690, distance: 885.8
click at [177, 690] on div "10 20 Image drag_handle drag_handle Image drag_handle drag_handle ShittyDaystro…" at bounding box center [637, 684] width 927 height 169
click at [269, 480] on span "Generate Gif double_arrow" at bounding box center [272, 476] width 136 height 21
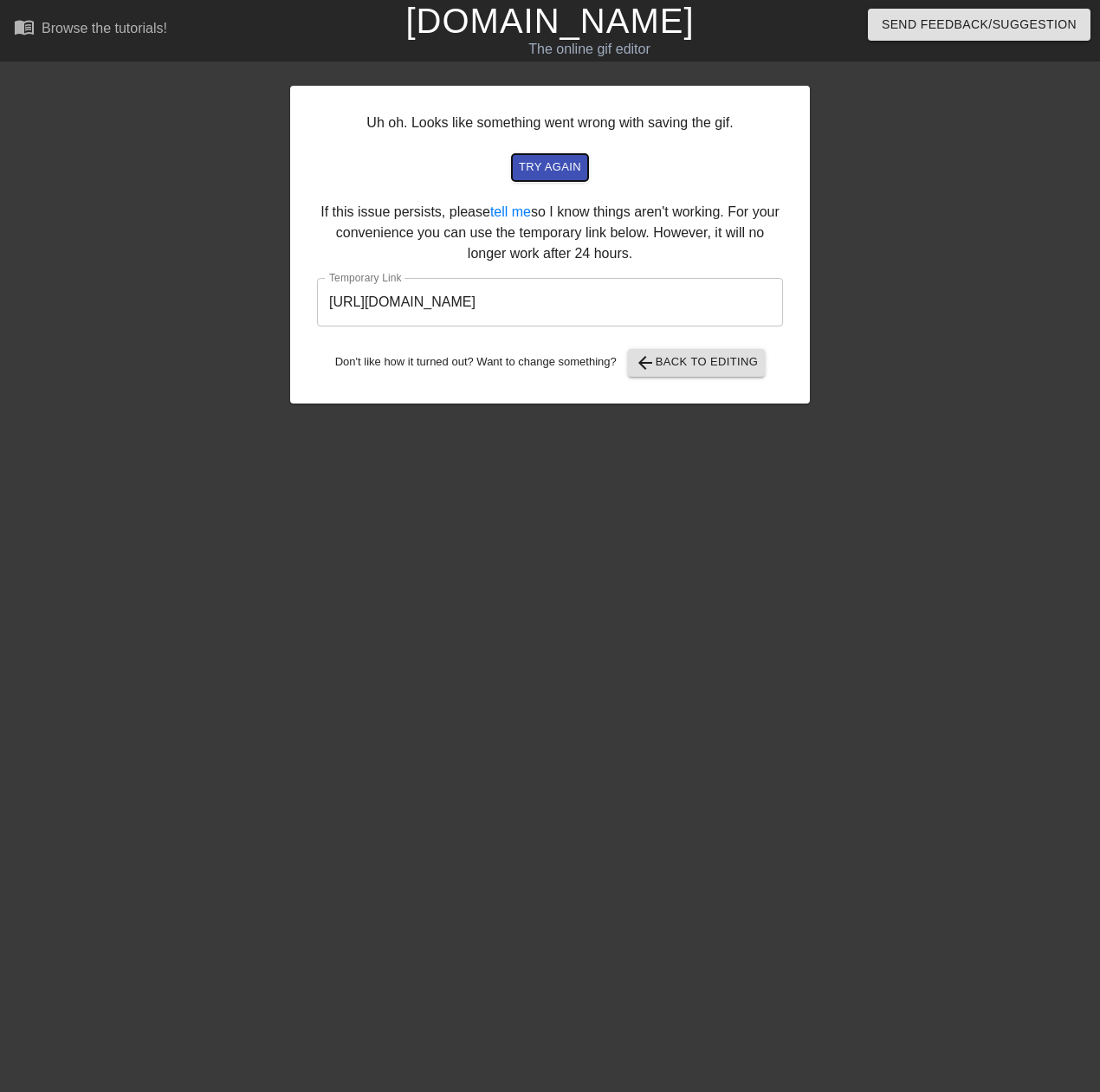
click at [555, 164] on span "try again" at bounding box center [550, 168] width 63 height 20
click at [528, 302] on input "[URL][DOMAIN_NAME]" at bounding box center [549, 302] width 466 height 48
click at [660, 315] on input "[URL][DOMAIN_NAME]" at bounding box center [549, 302] width 466 height 48
drag, startPoint x: 714, startPoint y: 308, endPoint x: 216, endPoint y: 305, distance: 498.0
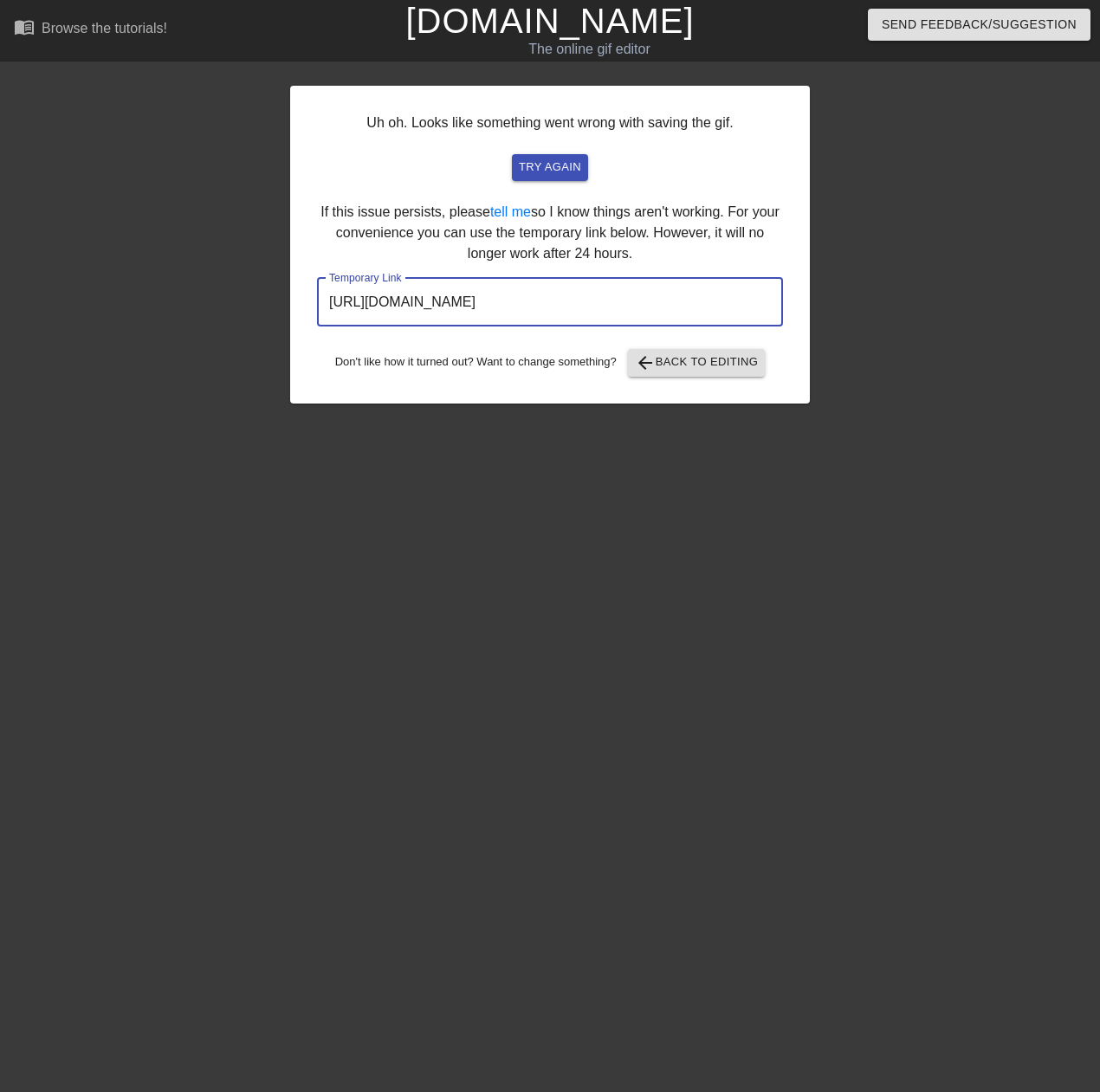
click at [216, 305] on div "Uh oh. Looks like something went wrong with saving the gif. try again If this i…" at bounding box center [550, 328] width 1100 height 520
drag, startPoint x: 216, startPoint y: 305, endPoint x: 333, endPoint y: 302, distance: 117.0
